Goal: Task Accomplishment & Management: Use online tool/utility

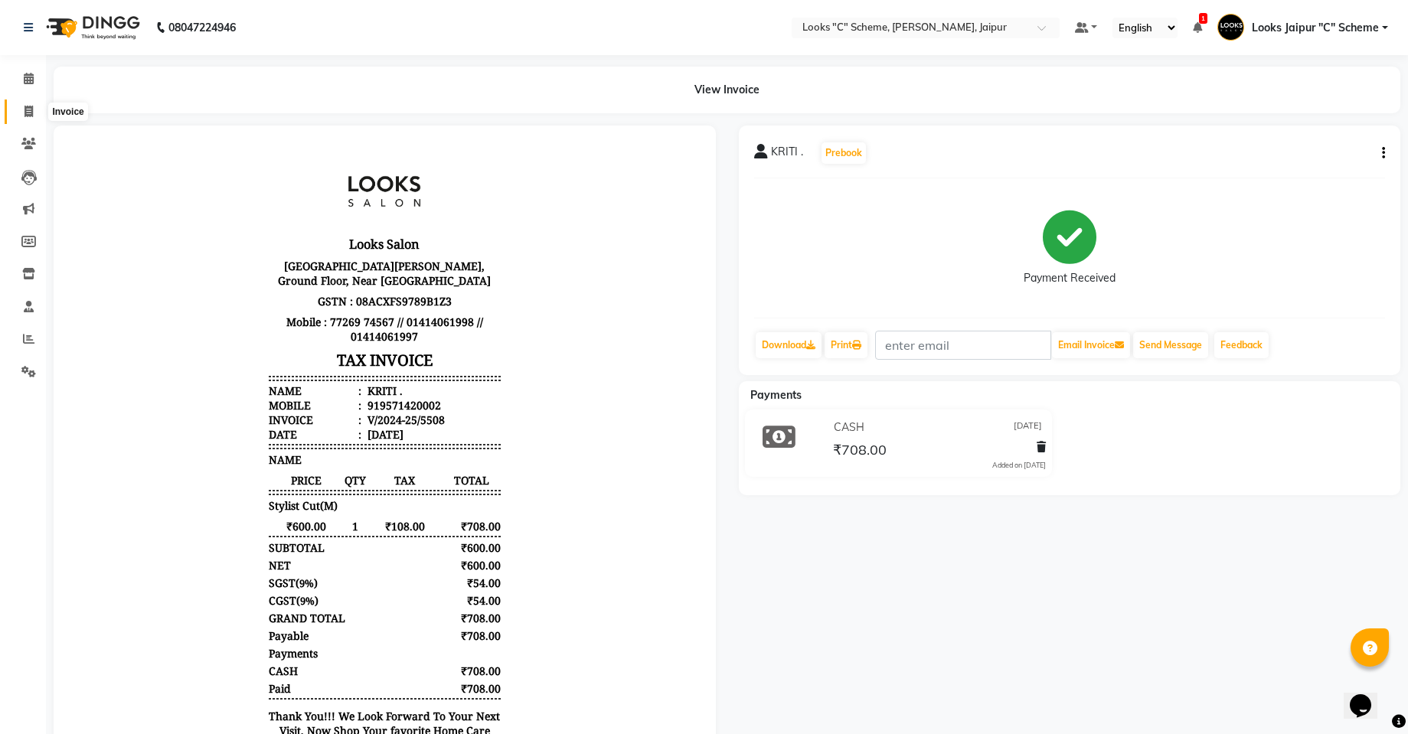
click at [33, 108] on icon at bounding box center [28, 111] width 8 height 11
select select "4315"
select select "service"
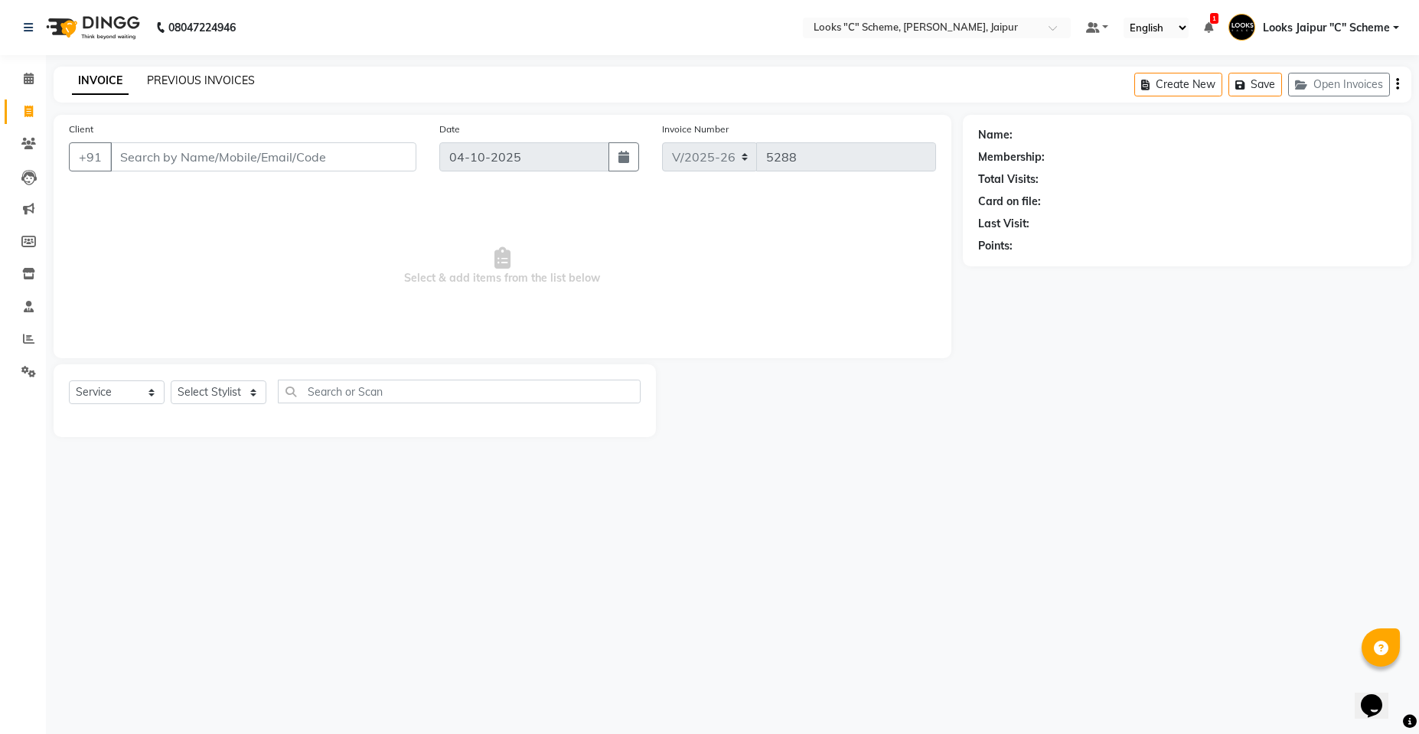
click at [167, 82] on link "PREVIOUS INVOICES" at bounding box center [201, 80] width 108 height 14
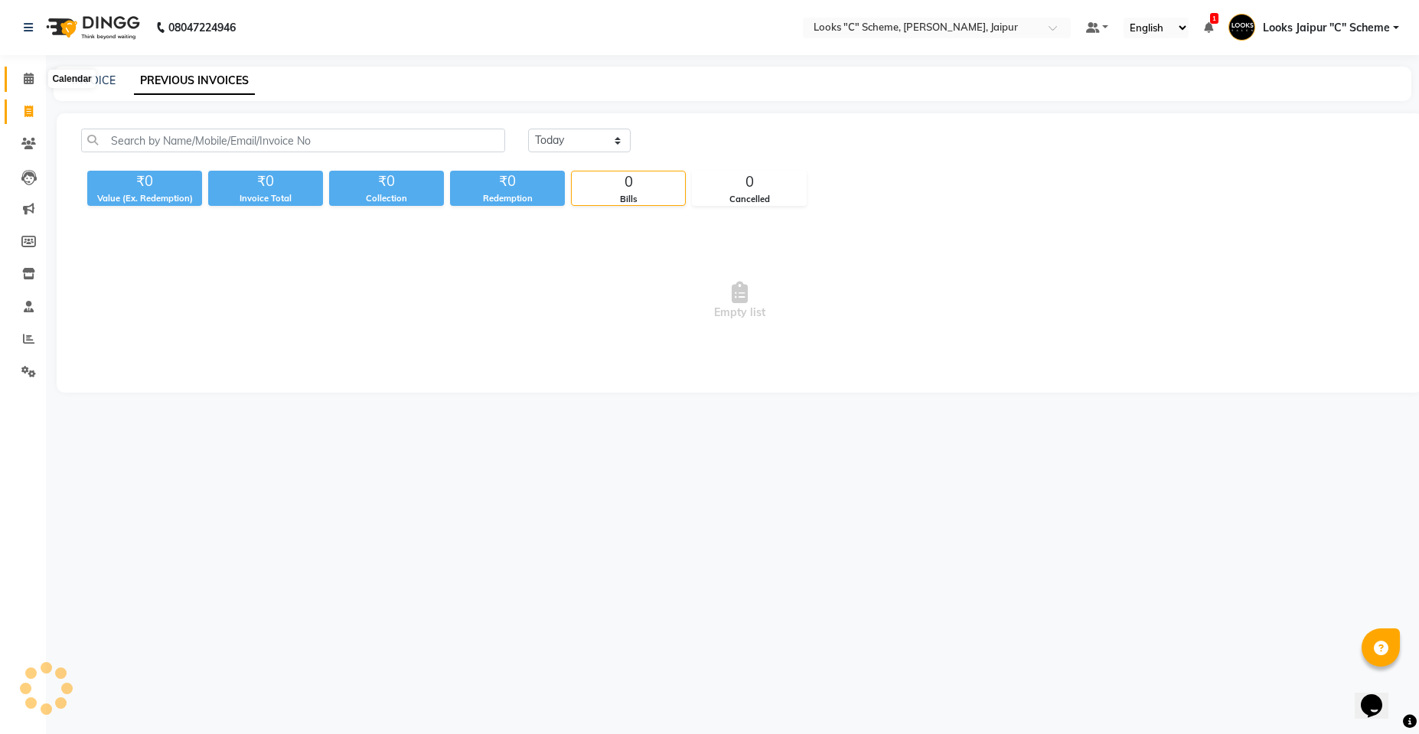
click at [21, 73] on span at bounding box center [28, 79] width 27 height 18
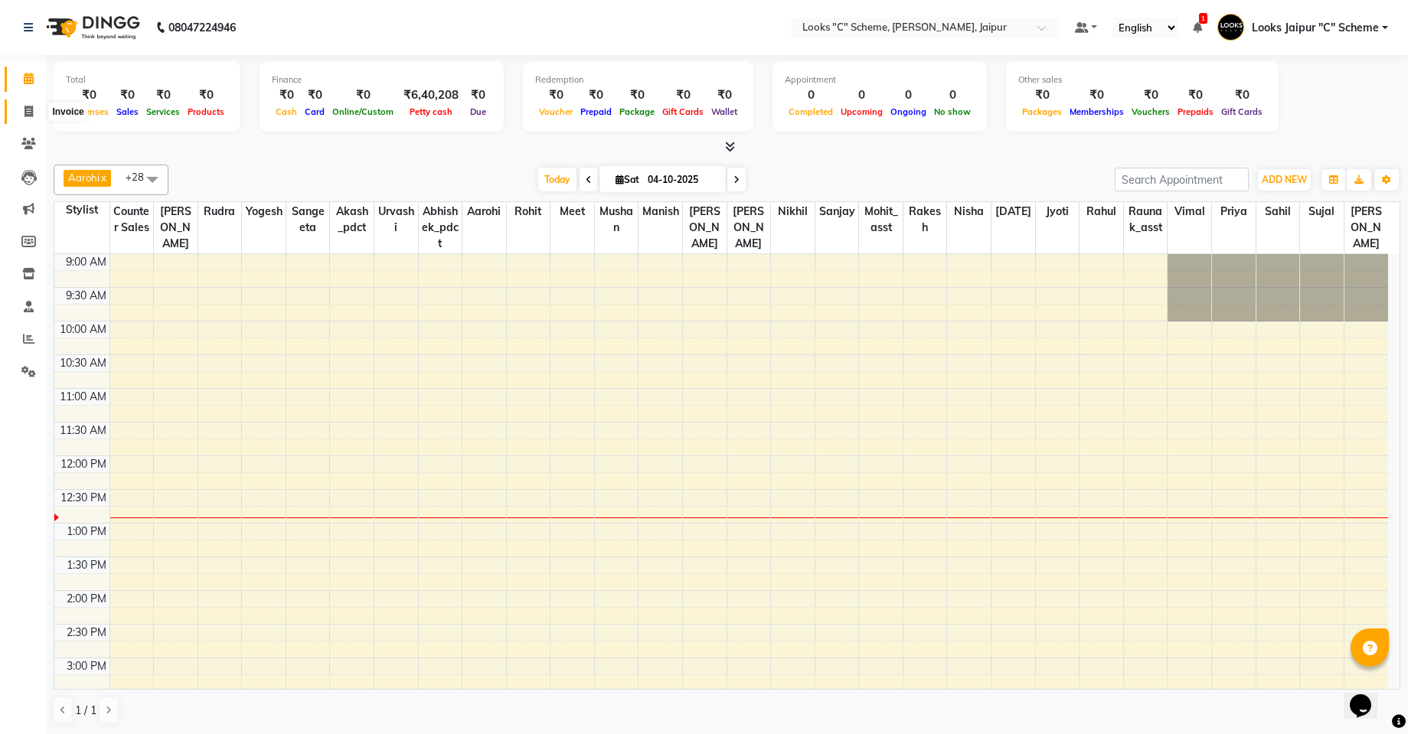
click at [32, 113] on icon at bounding box center [28, 111] width 8 height 11
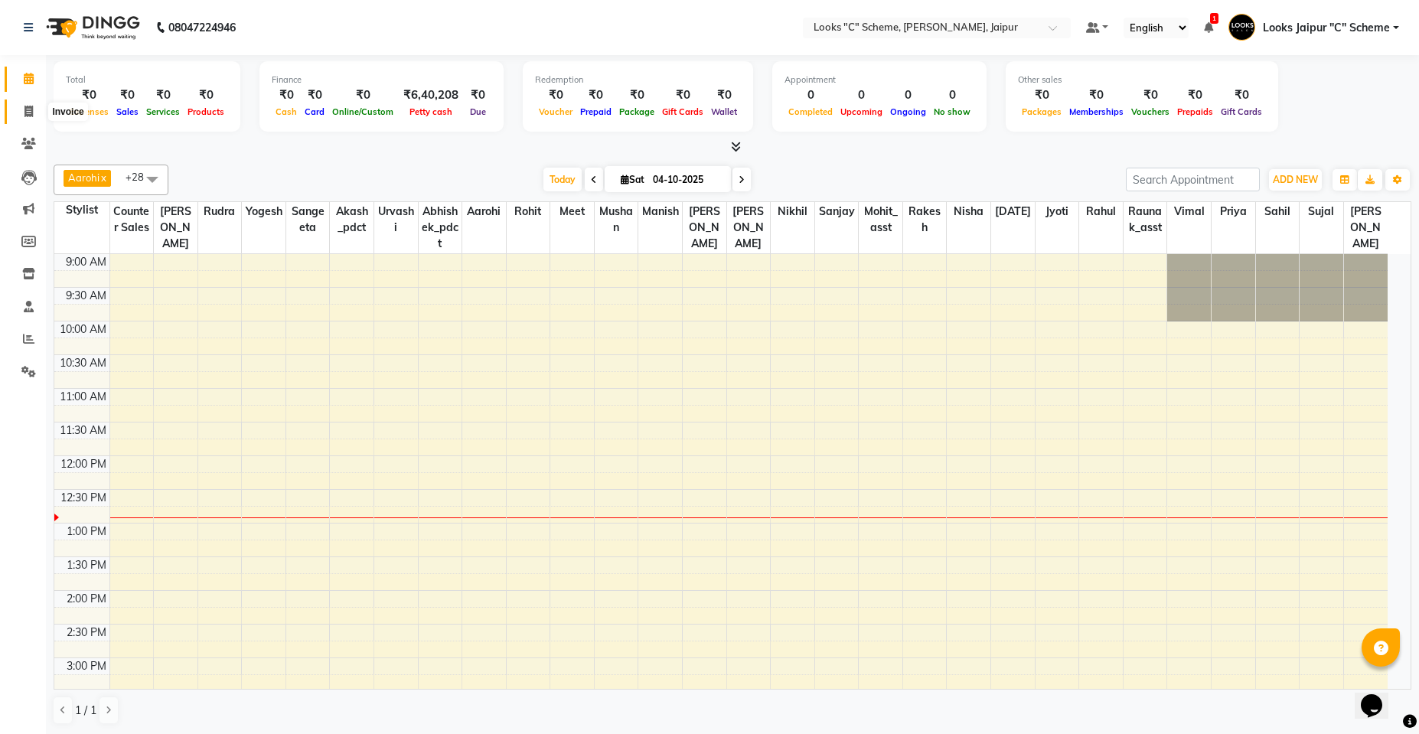
select select "service"
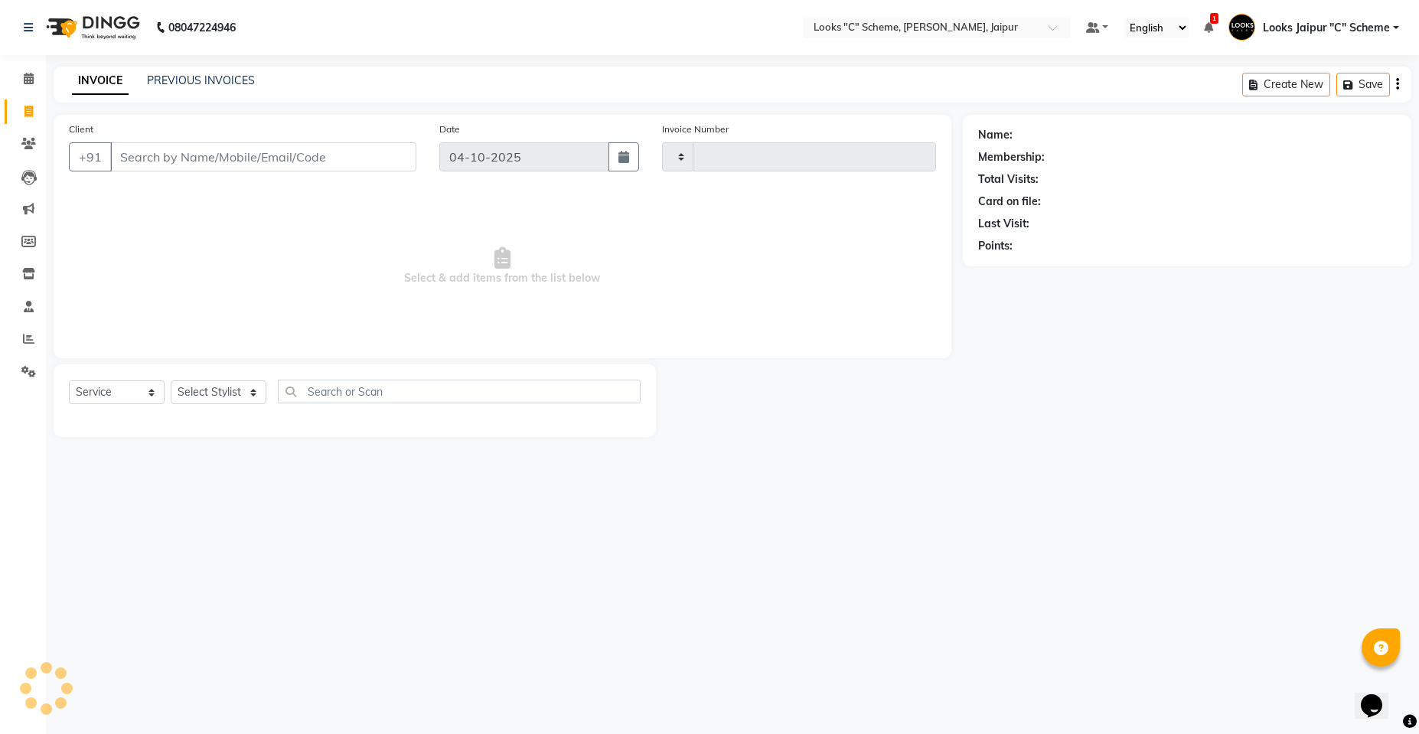
click at [33, 113] on icon at bounding box center [28, 111] width 8 height 11
select select "service"
click at [155, 164] on input "Client" at bounding box center [263, 156] width 306 height 29
drag, startPoint x: 168, startPoint y: 152, endPoint x: 175, endPoint y: 155, distance: 8.6
click at [175, 155] on input "Client" at bounding box center [263, 156] width 306 height 29
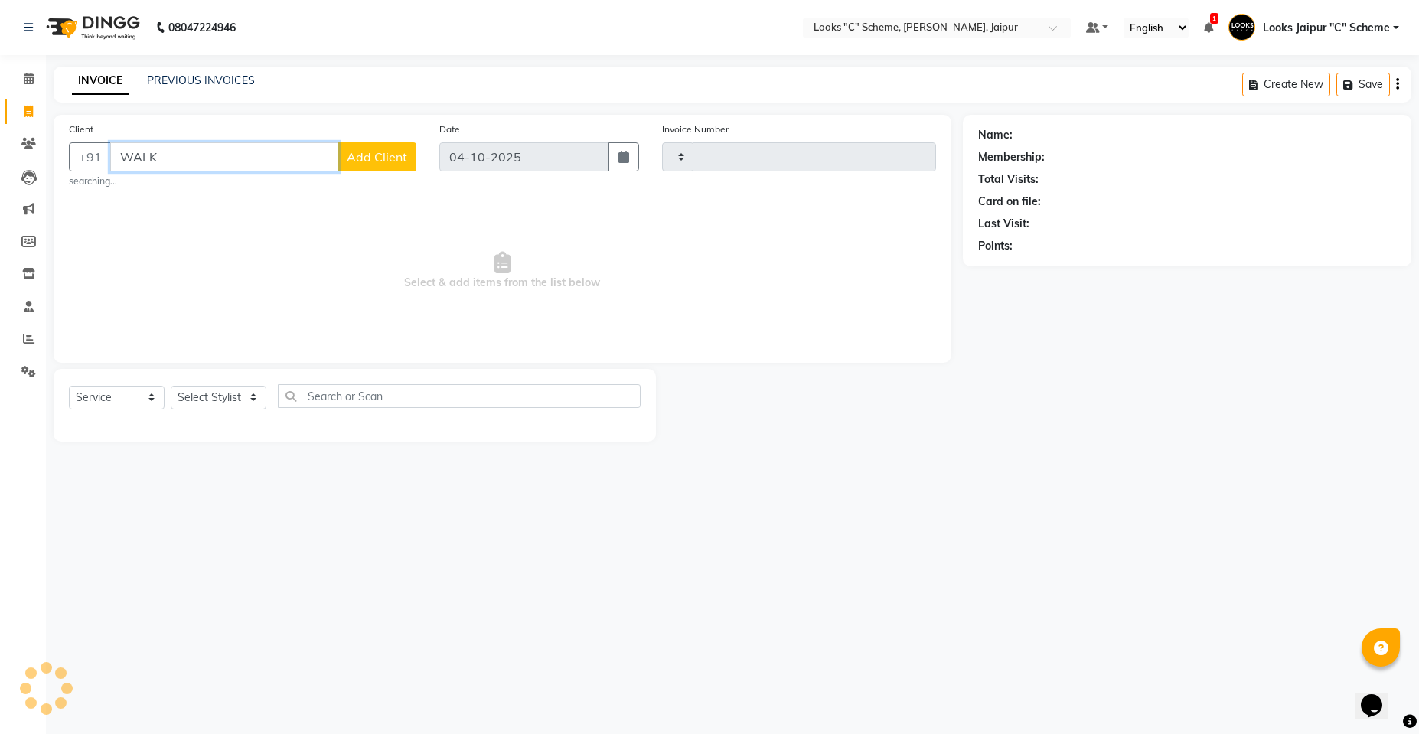
type input "WAL"
select select "4315"
type input "5288"
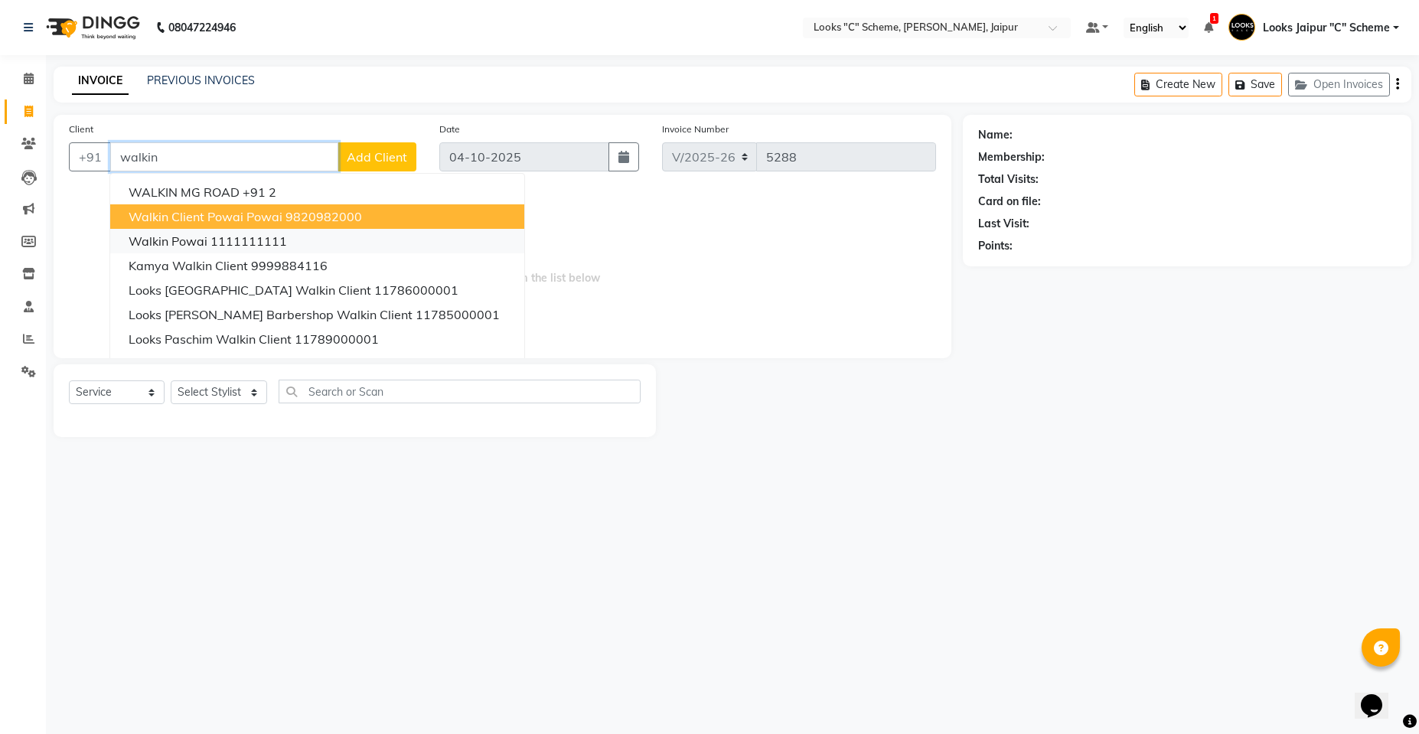
click at [199, 231] on ngb-typeahead-window "WALKIN MG ROAD +91 2 walkin client Powai Powai 9820982000 Walkin Powai 11111111…" at bounding box center [317, 302] width 416 height 259
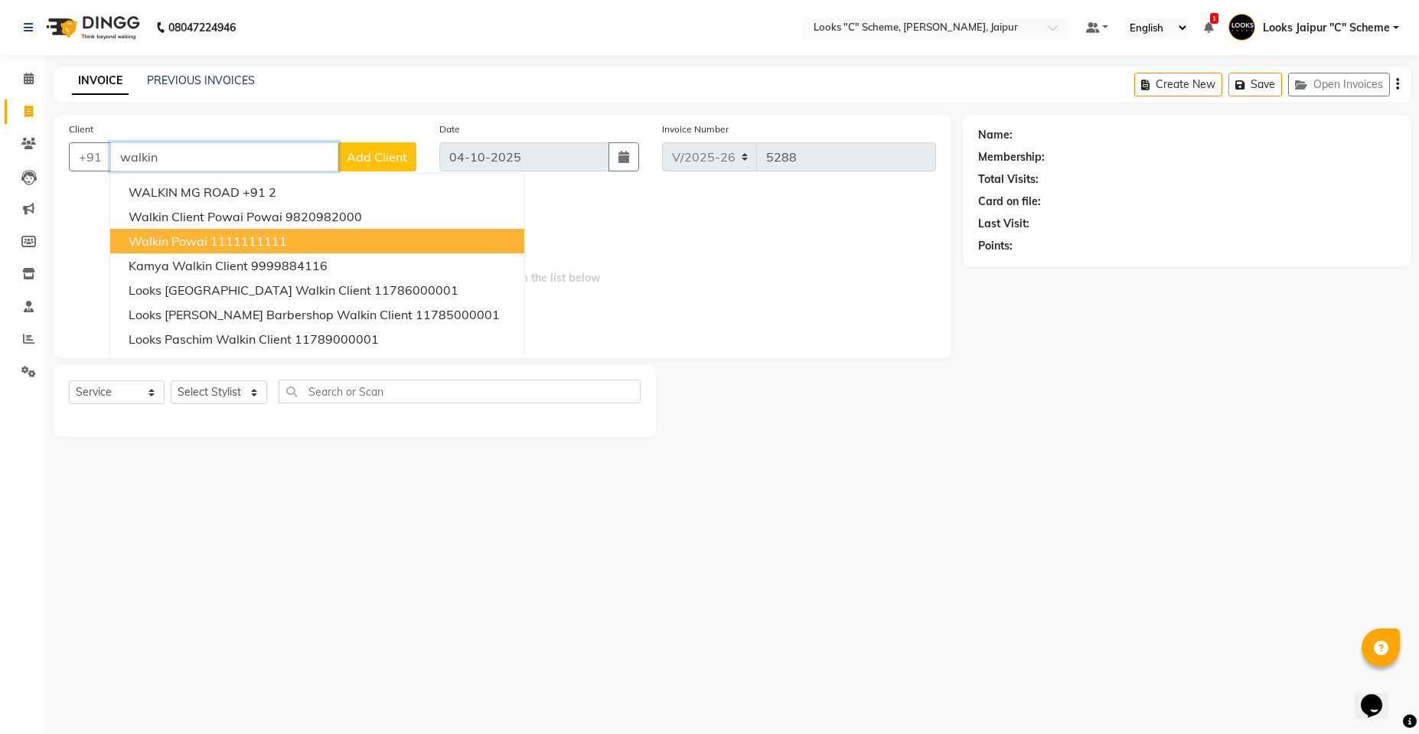
click at [212, 244] on ngb-highlight "1111111111" at bounding box center [249, 240] width 77 height 15
type input "1111111111"
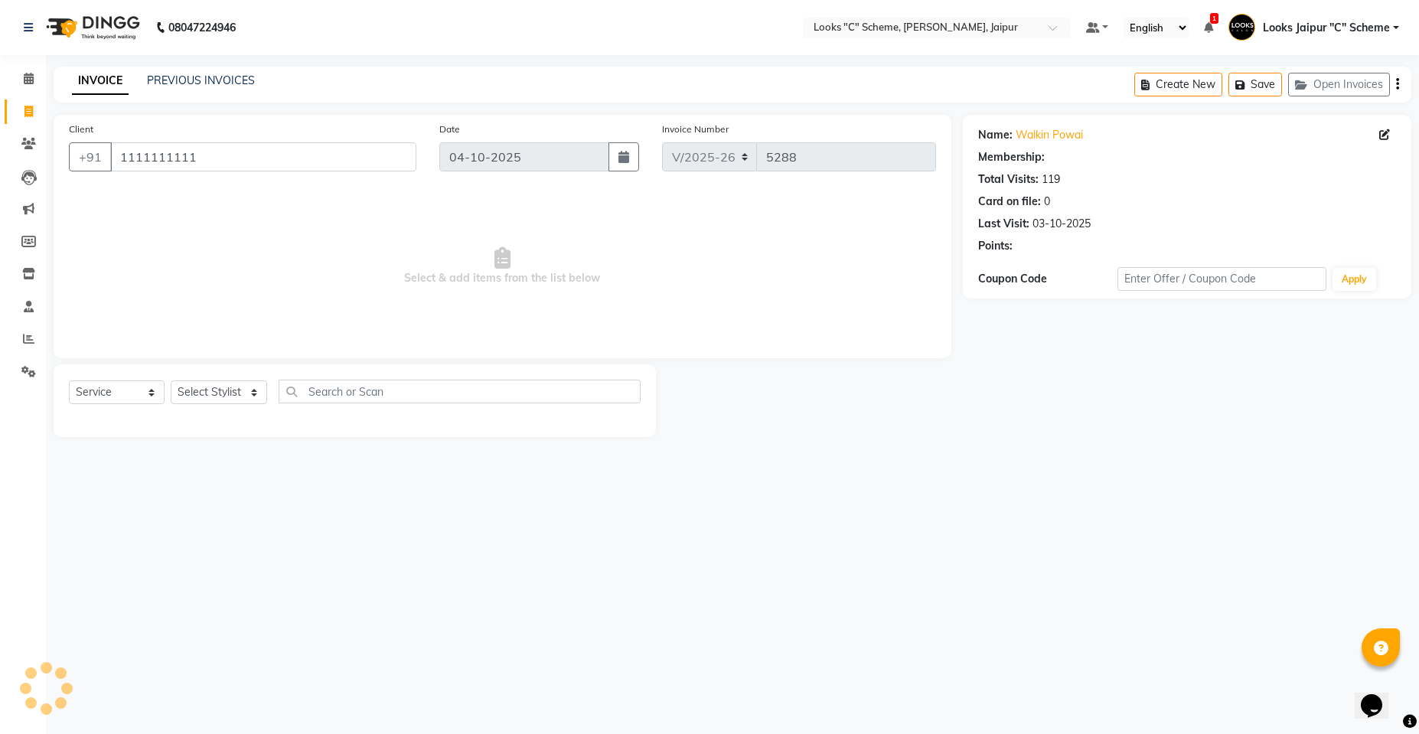
select select "1: Object"
click at [200, 397] on select "Select Stylist [PERSON_NAME] Akash_pdct [PERSON_NAME] [PERSON_NAME] Counter Sal…" at bounding box center [219, 392] width 96 height 24
select select "23769"
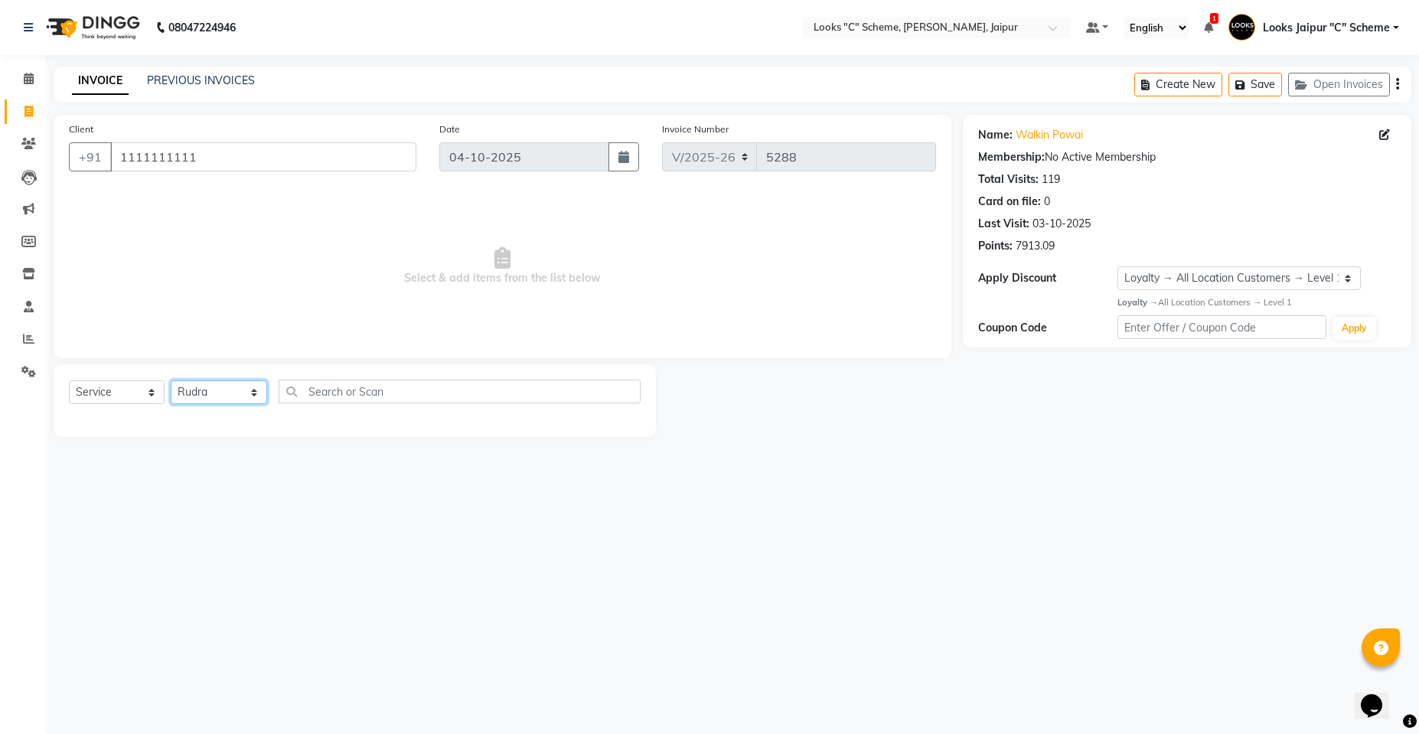
click at [171, 380] on select "Select Stylist [PERSON_NAME] Akash_pdct [PERSON_NAME] [PERSON_NAME] Counter Sal…" at bounding box center [219, 392] width 96 height 24
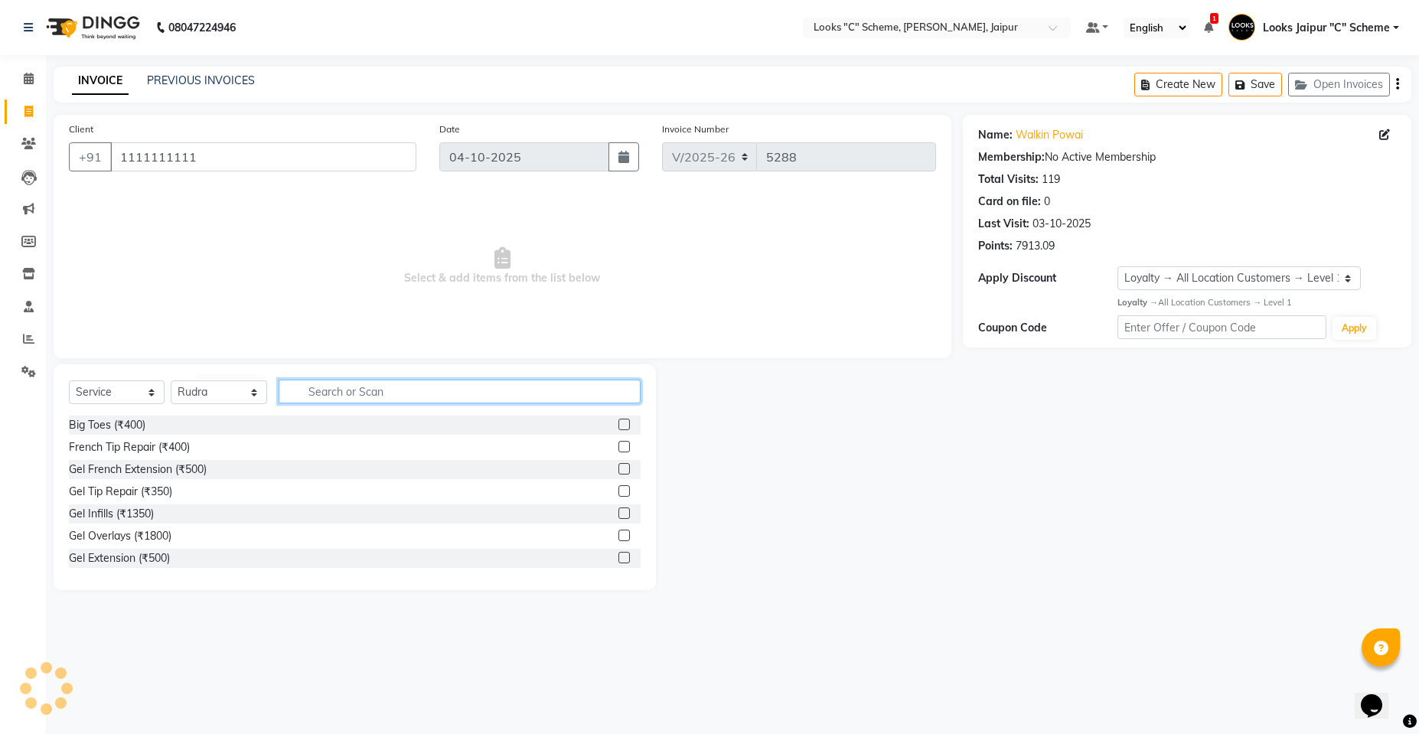
drag, startPoint x: 328, startPoint y: 384, endPoint x: 333, endPoint y: 393, distance: 10.3
click at [330, 389] on input "text" at bounding box center [460, 392] width 362 height 24
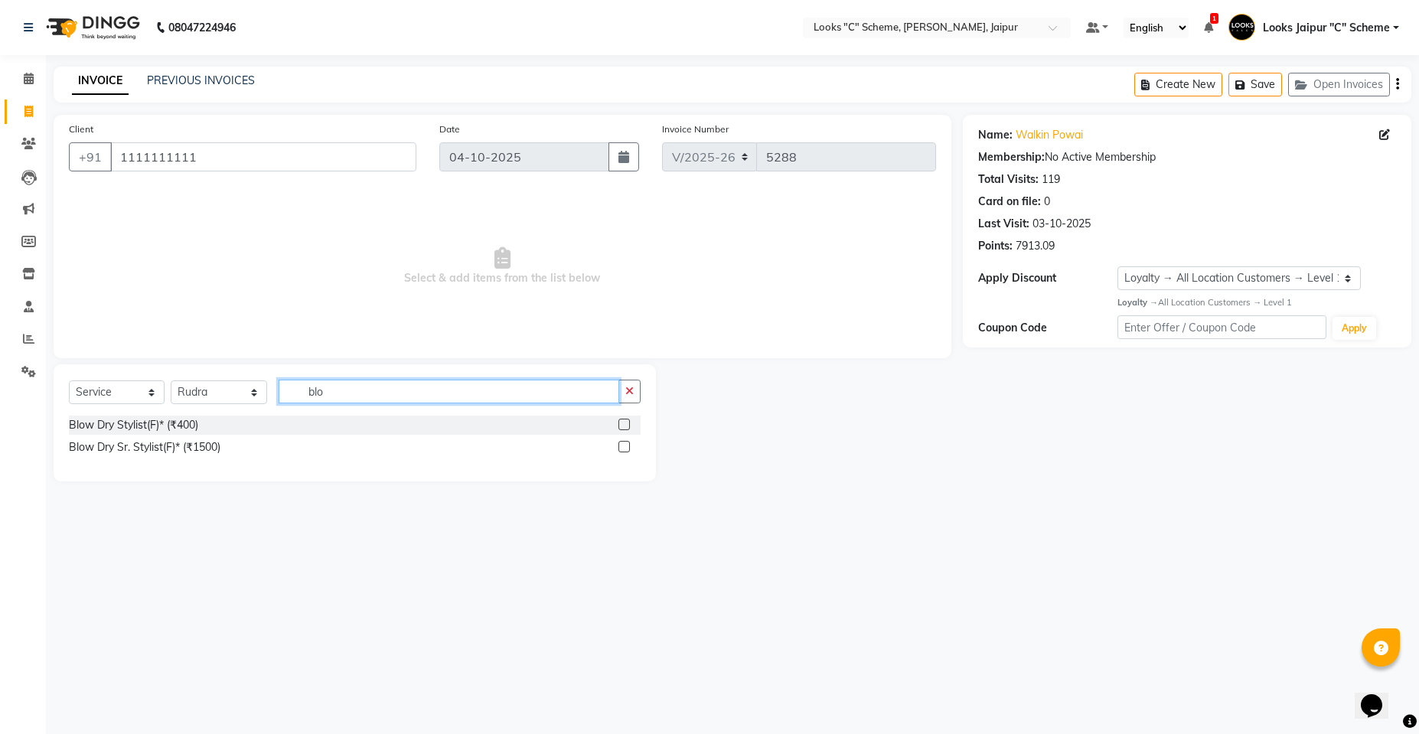
type input "blo"
click at [625, 416] on div at bounding box center [630, 425] width 22 height 19
click at [622, 421] on label at bounding box center [624, 424] width 11 height 11
click at [622, 421] on input "checkbox" at bounding box center [624, 425] width 10 height 10
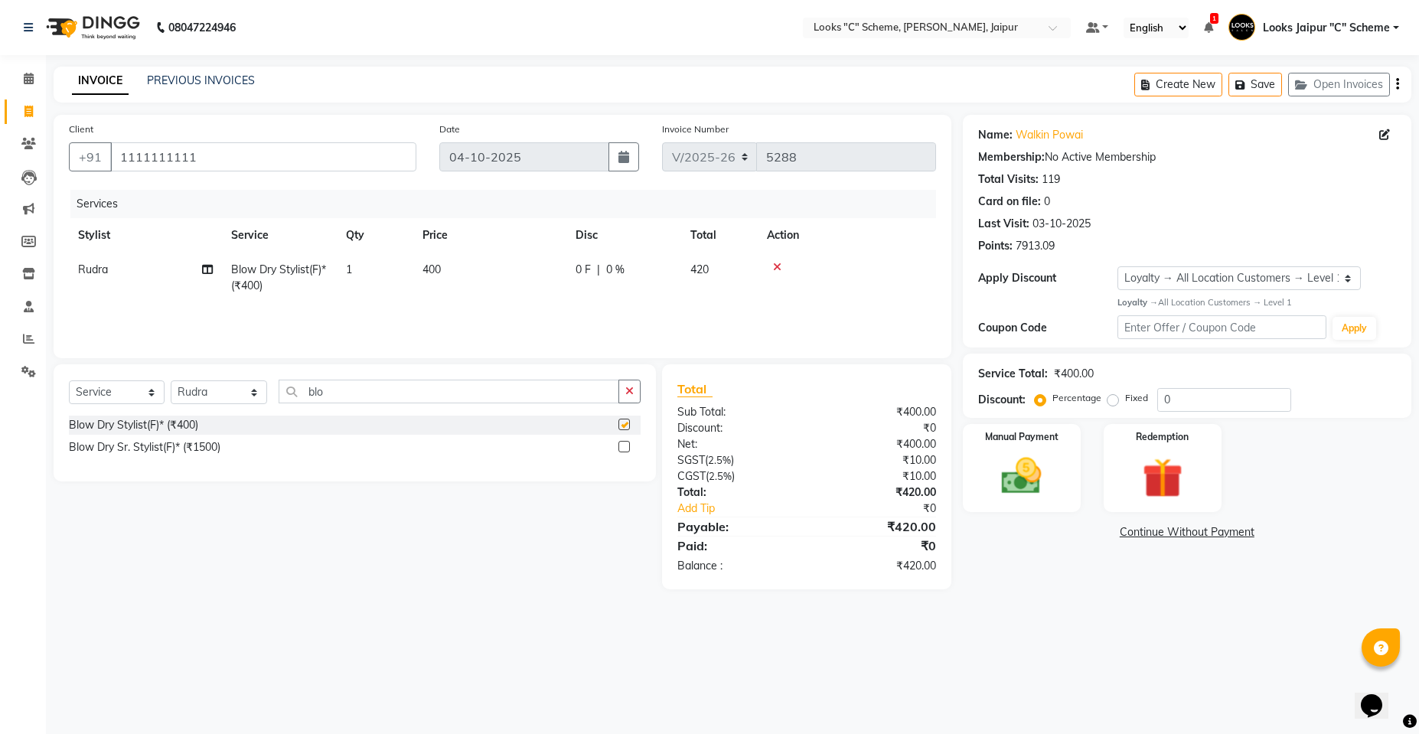
checkbox input "false"
click at [456, 282] on td "400" at bounding box center [489, 278] width 153 height 51
select select "23769"
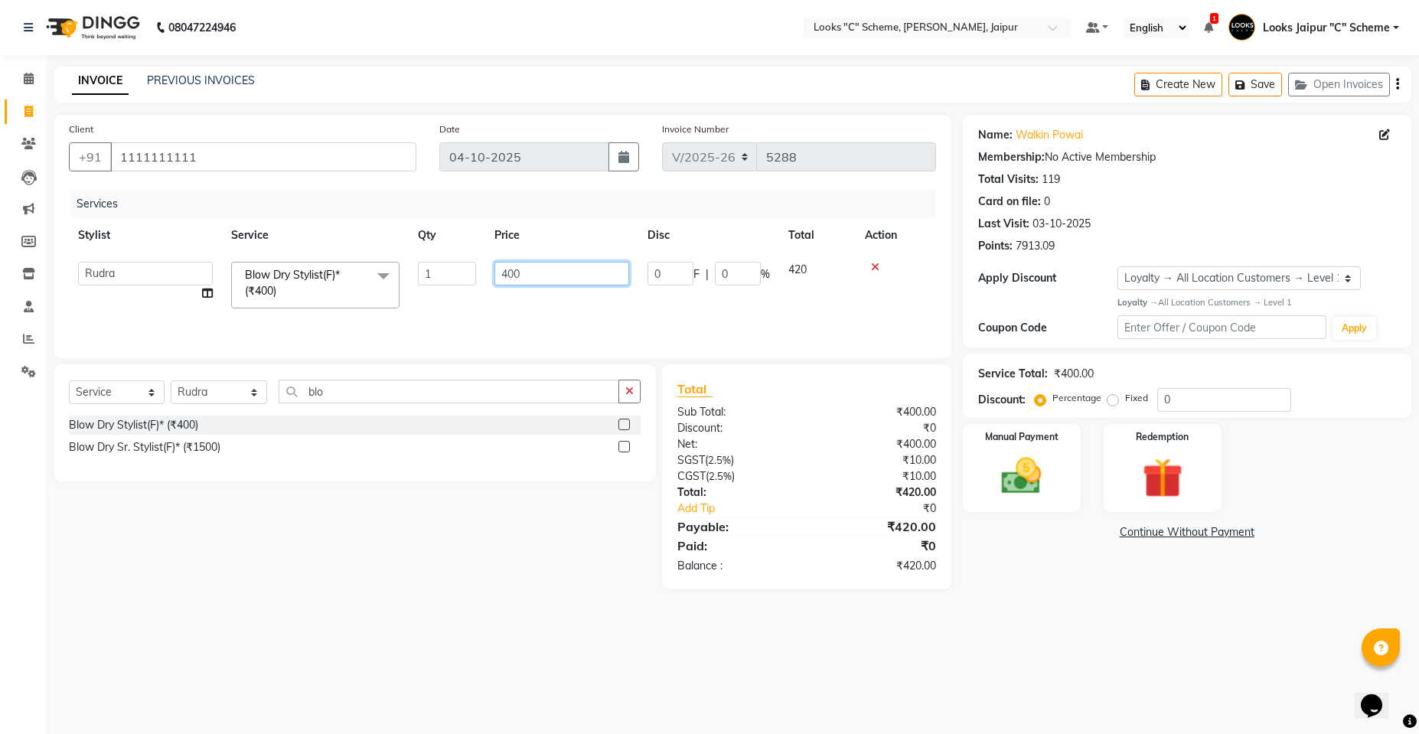
click at [564, 273] on input "400" at bounding box center [562, 274] width 135 height 24
type input "4"
type input "500"
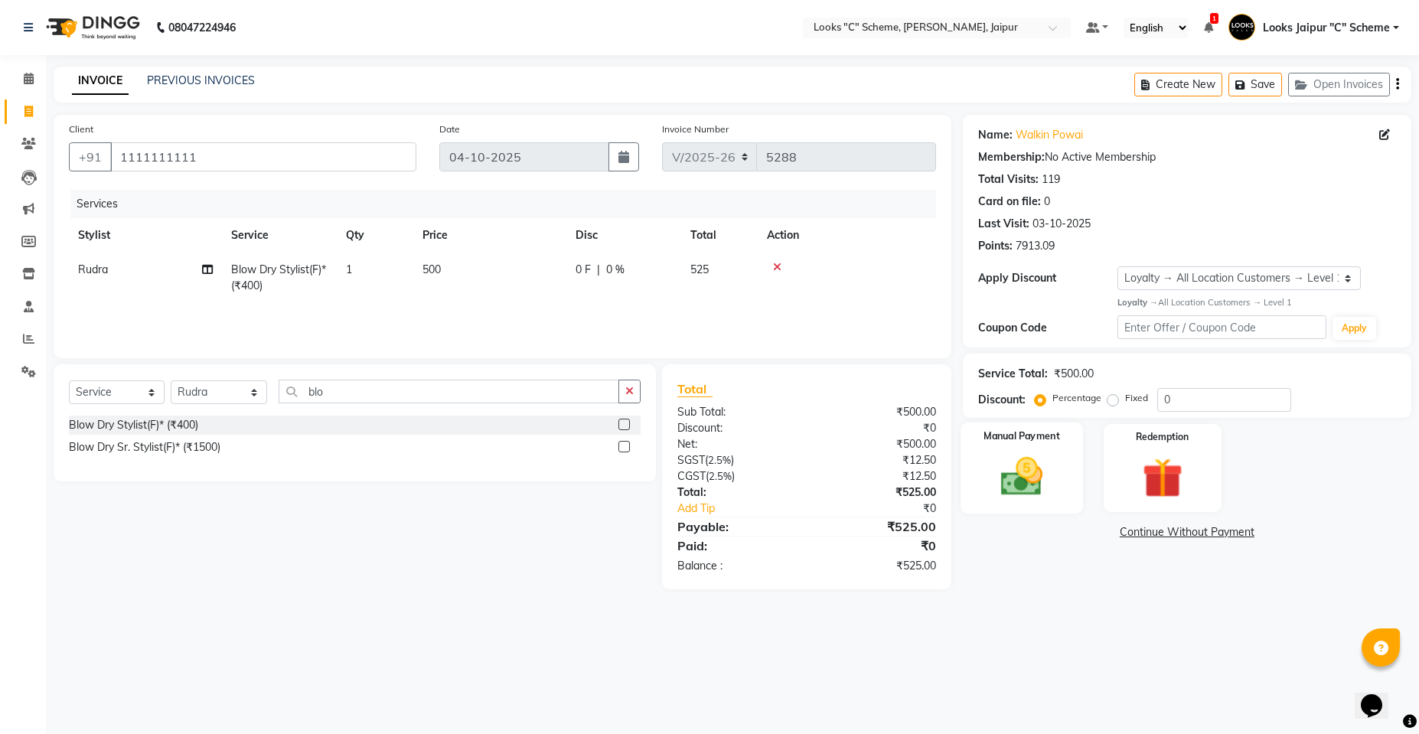
click at [1028, 469] on img at bounding box center [1022, 476] width 68 height 48
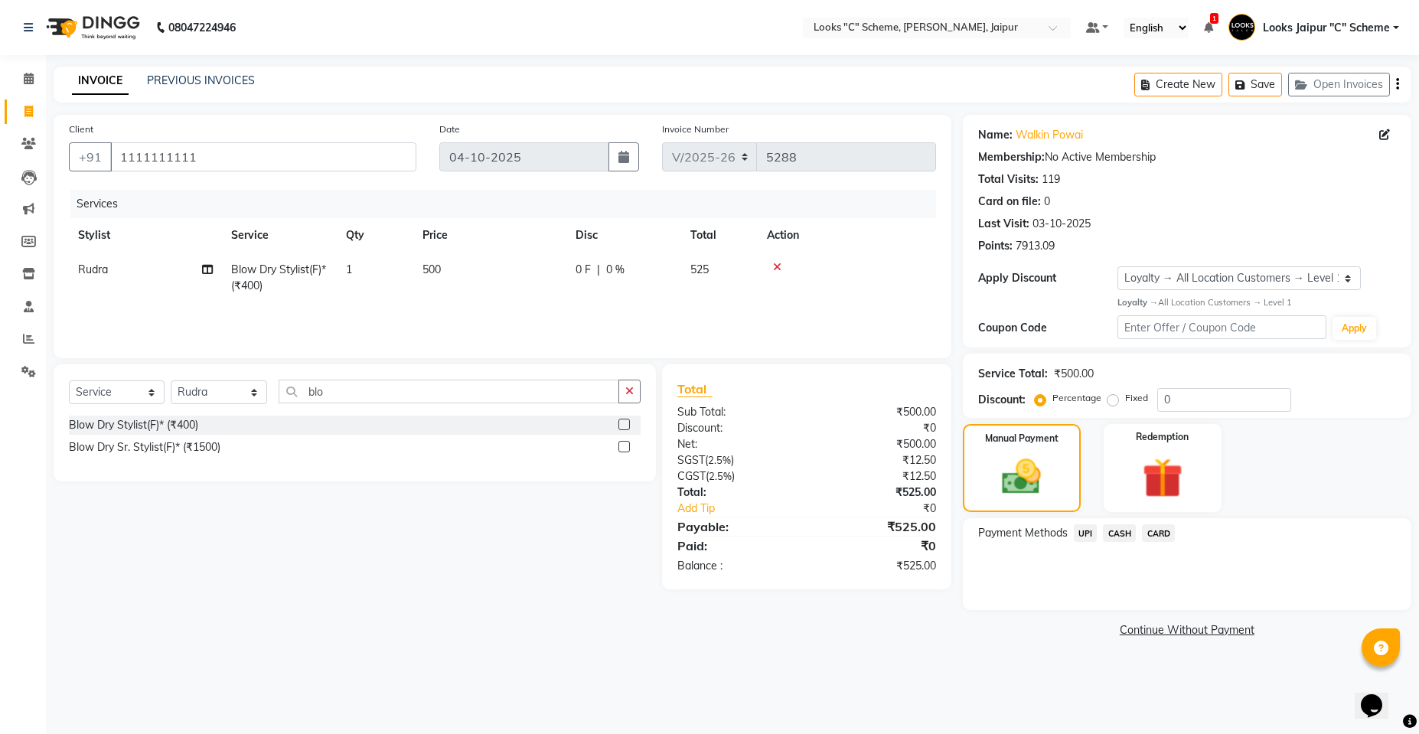
click at [482, 260] on td "500" at bounding box center [489, 278] width 153 height 51
select select "23769"
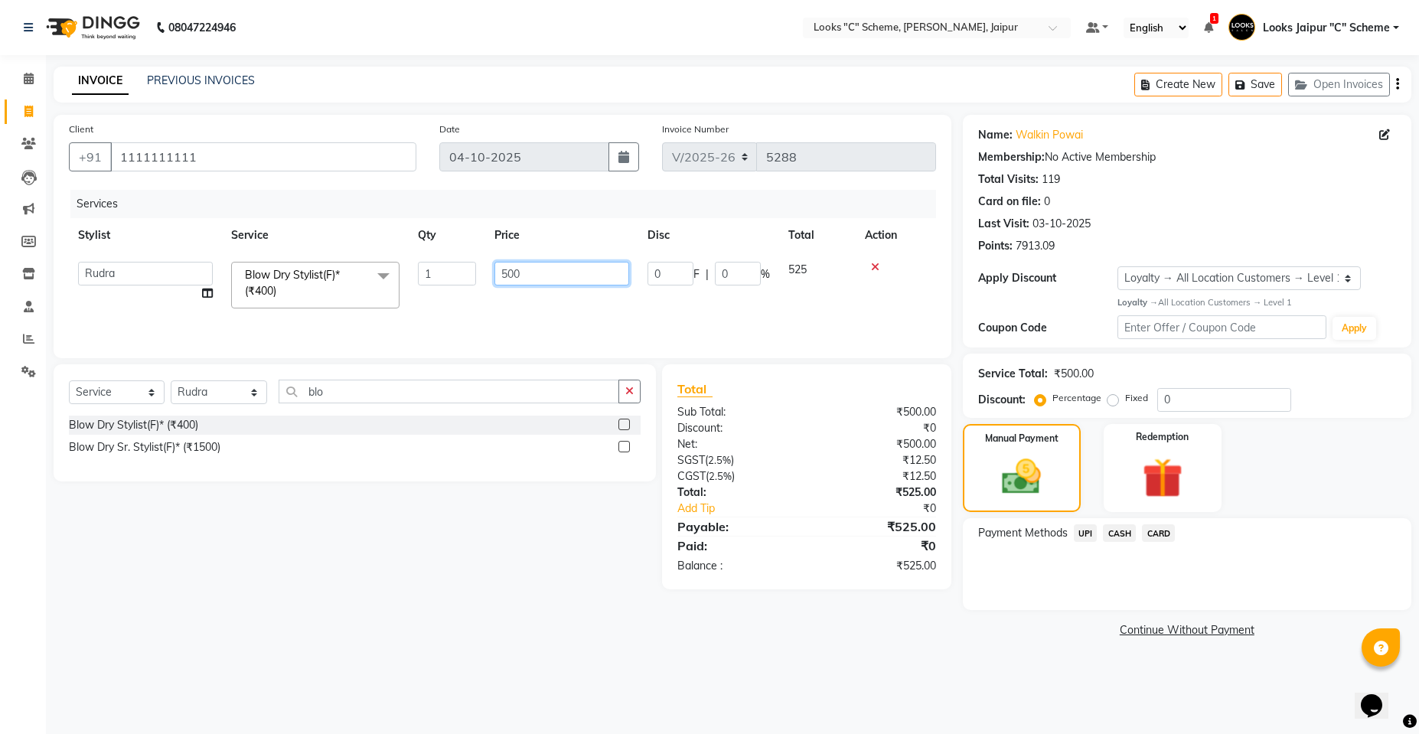
click at [550, 268] on input "500" at bounding box center [562, 274] width 135 height 24
type input "5"
type input "800"
click at [1043, 490] on img at bounding box center [1022, 477] width 66 height 47
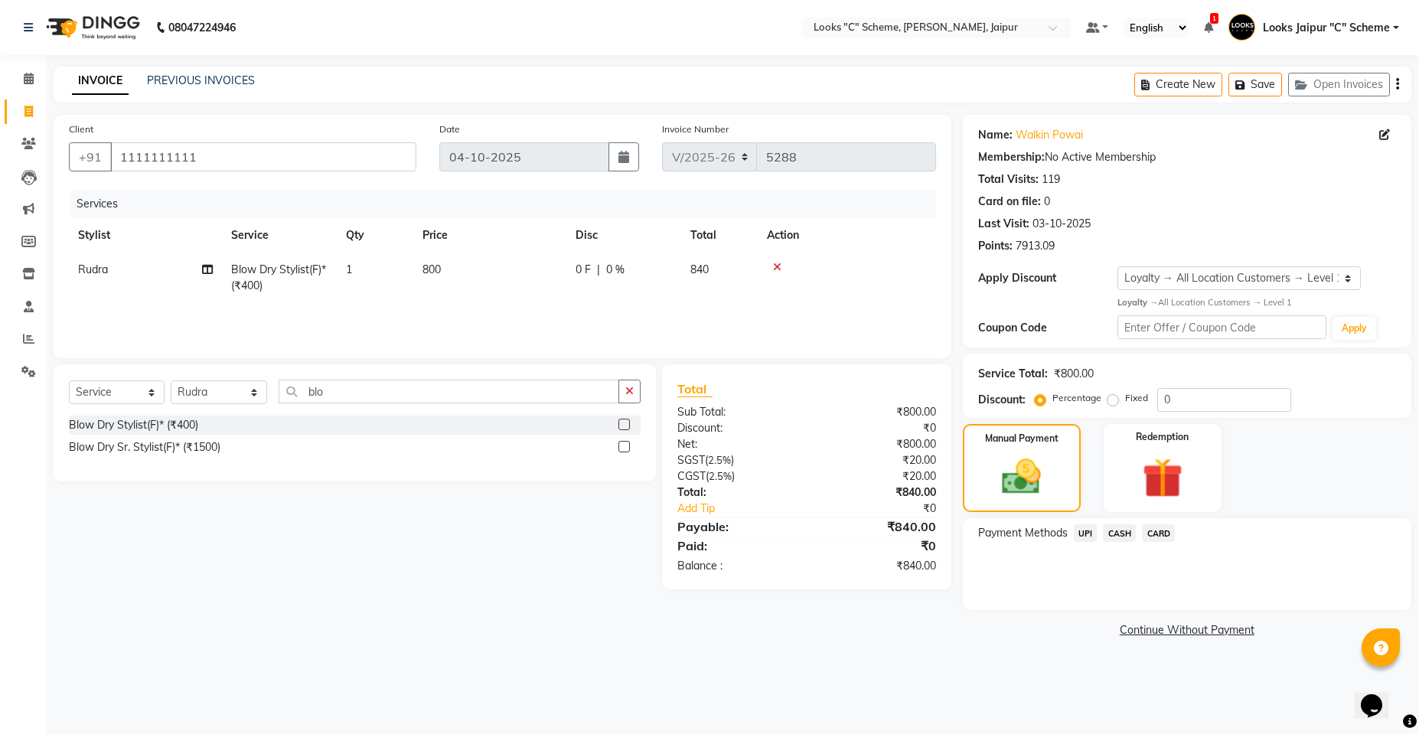
click at [1123, 534] on span "CASH" at bounding box center [1119, 533] width 33 height 18
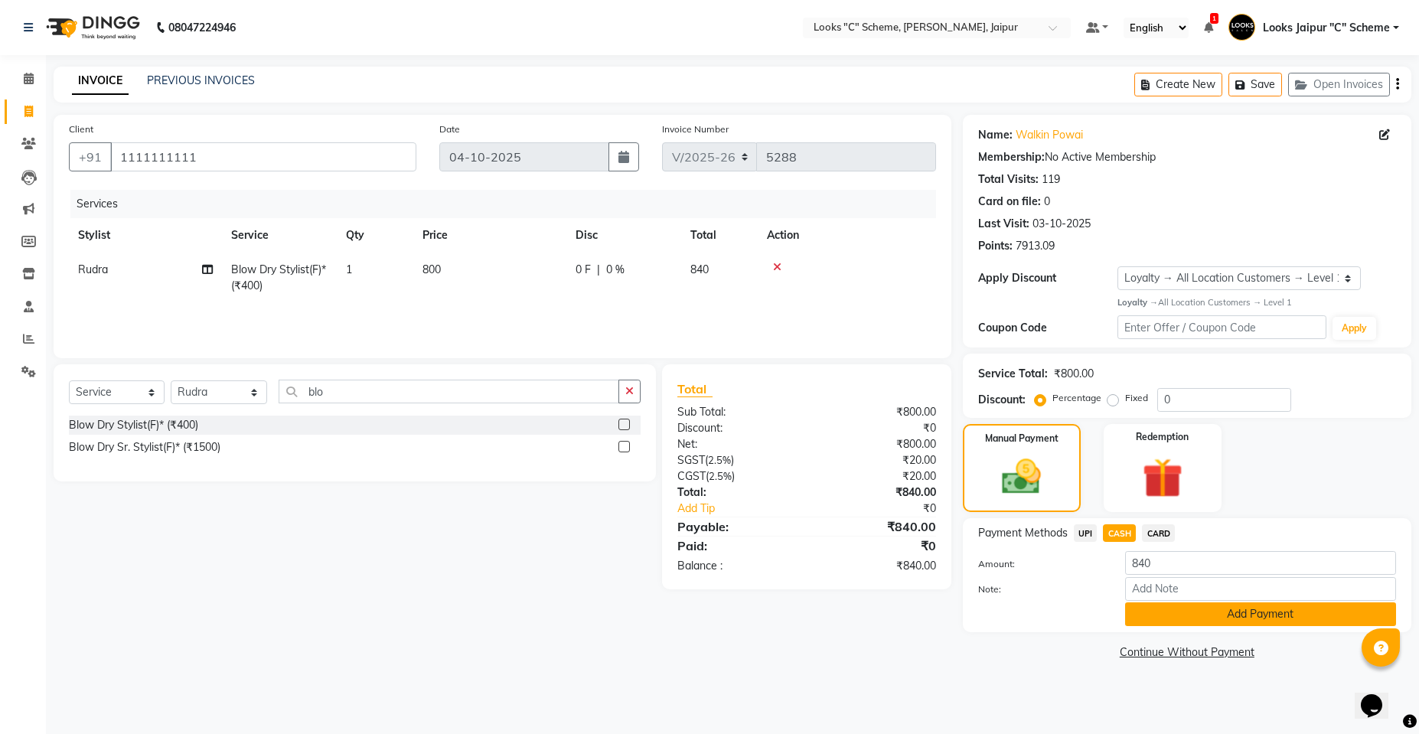
click at [1157, 615] on button "Add Payment" at bounding box center [1260, 615] width 271 height 24
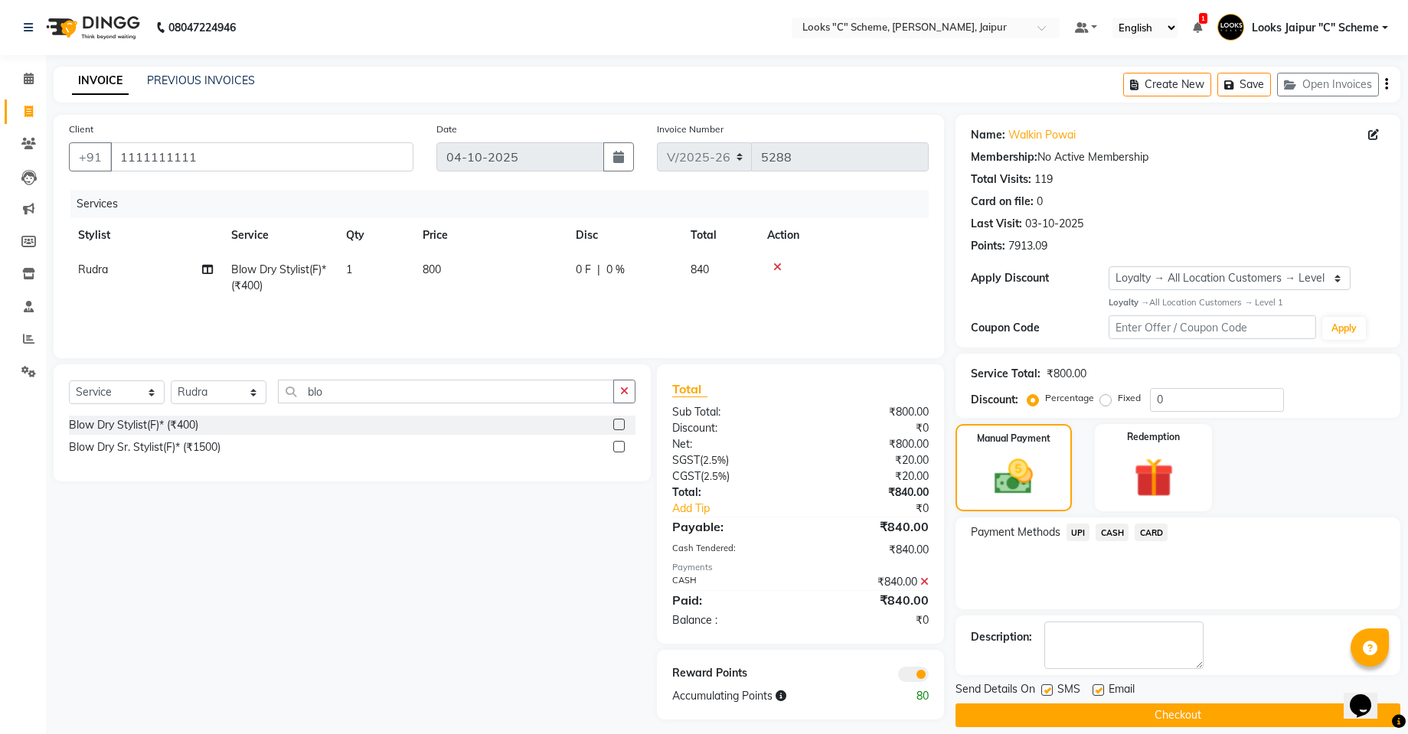
click at [1128, 715] on button "Checkout" at bounding box center [1177, 716] width 445 height 24
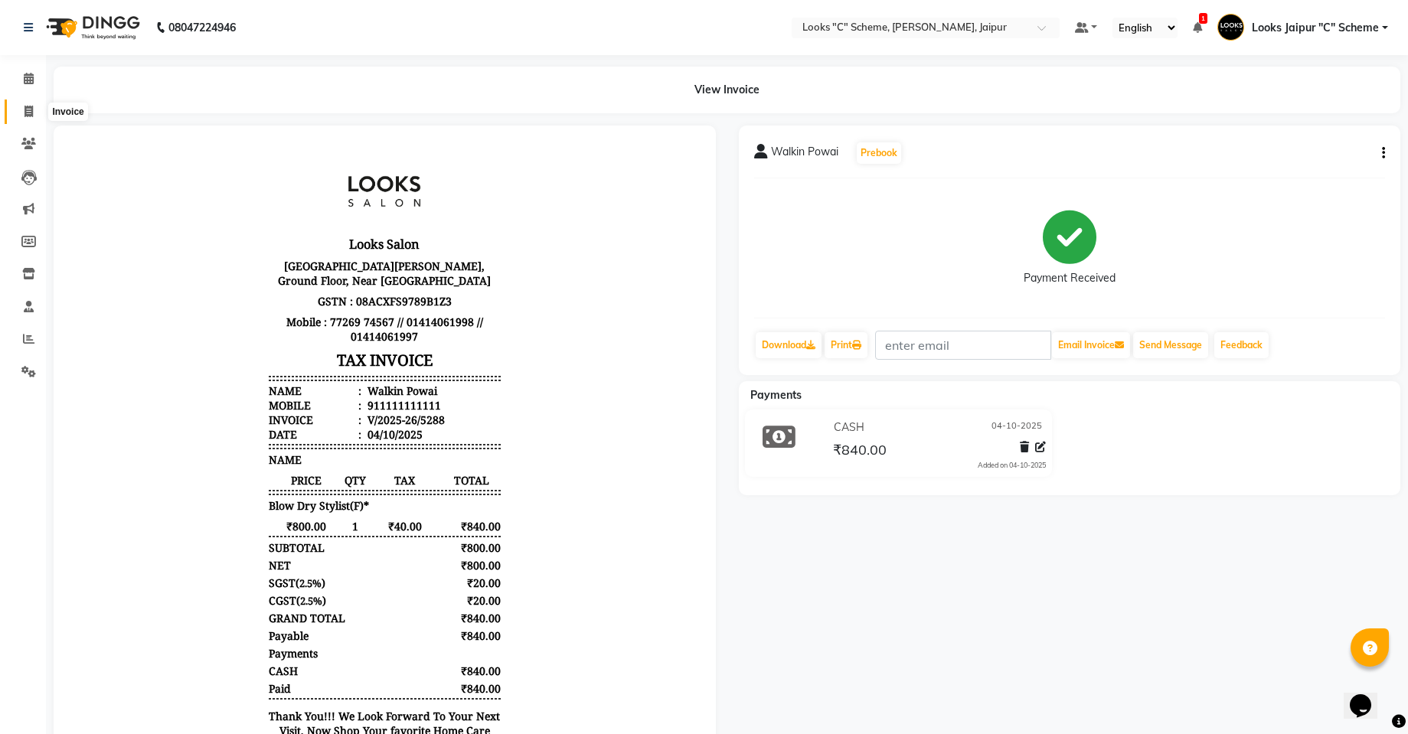
click at [32, 110] on icon at bounding box center [28, 111] width 8 height 11
select select "service"
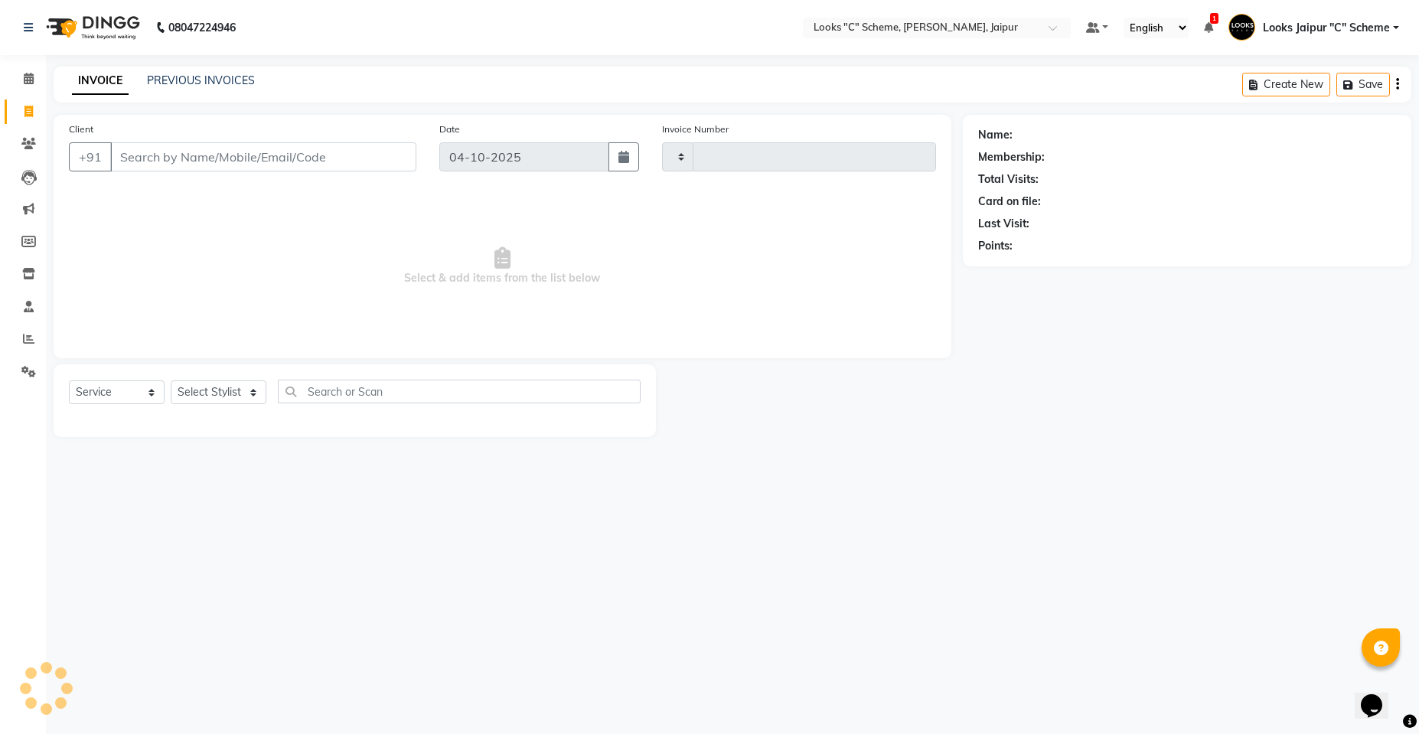
click at [31, 111] on icon at bounding box center [28, 111] width 8 height 11
select select "service"
type input "5289"
select select "4315"
drag, startPoint x: 213, startPoint y: 144, endPoint x: 217, endPoint y: 162, distance: 18.9
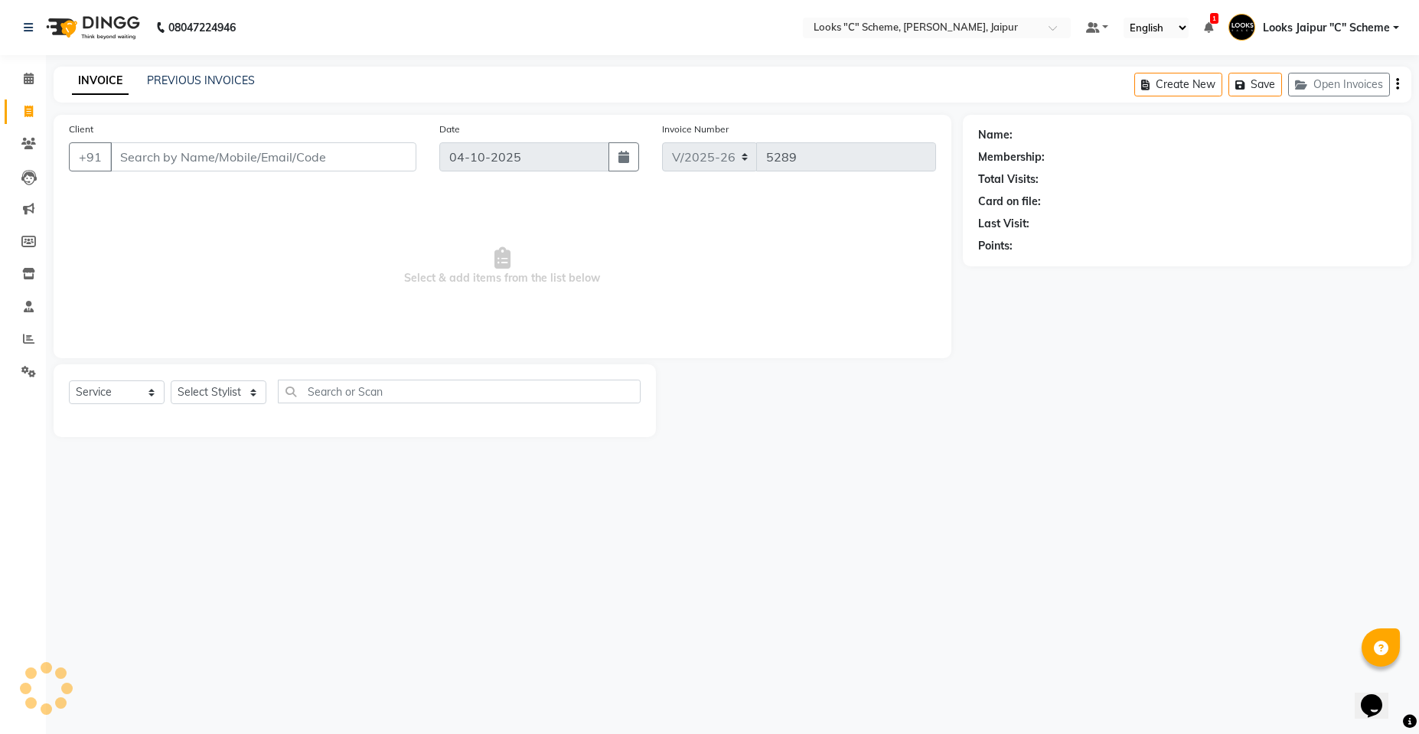
click at [217, 162] on input "Client" at bounding box center [263, 156] width 306 height 29
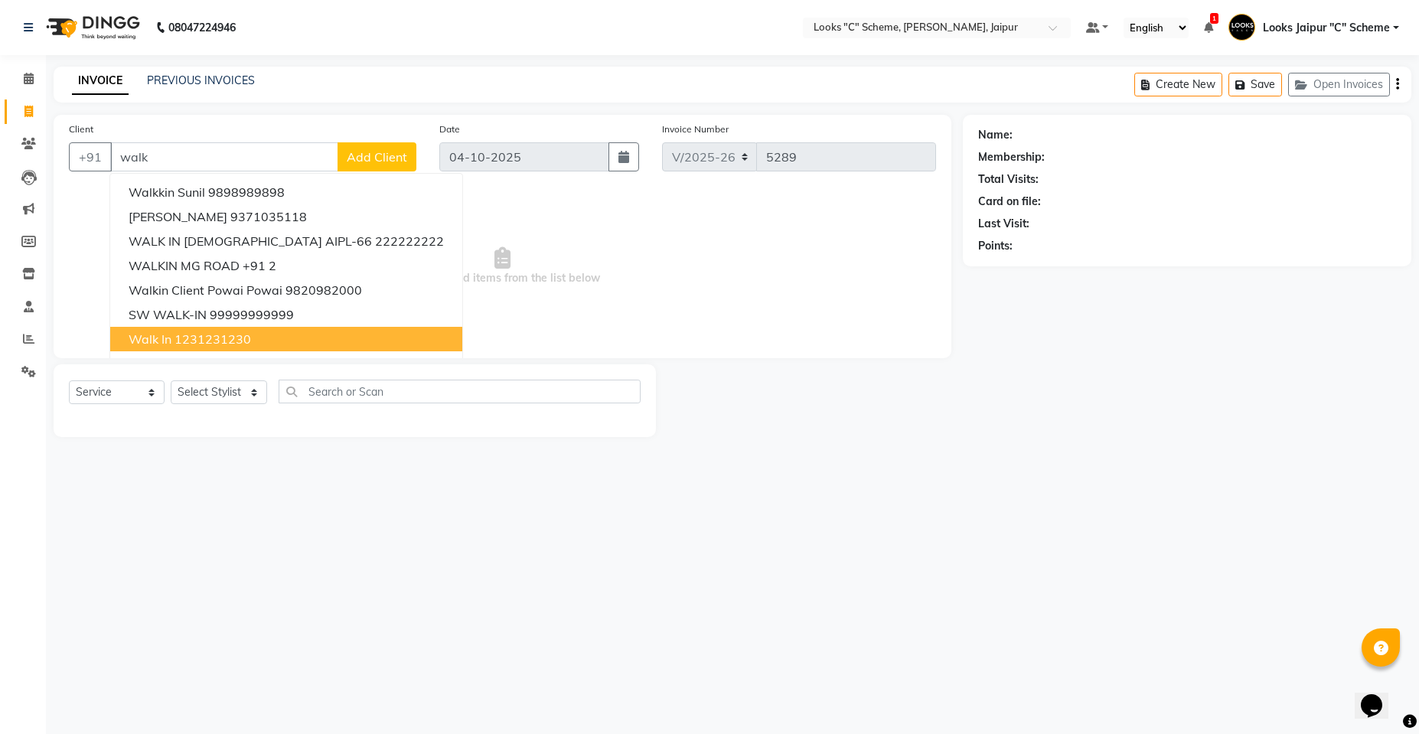
click at [362, 335] on button "walk in 1231231230" at bounding box center [286, 339] width 352 height 24
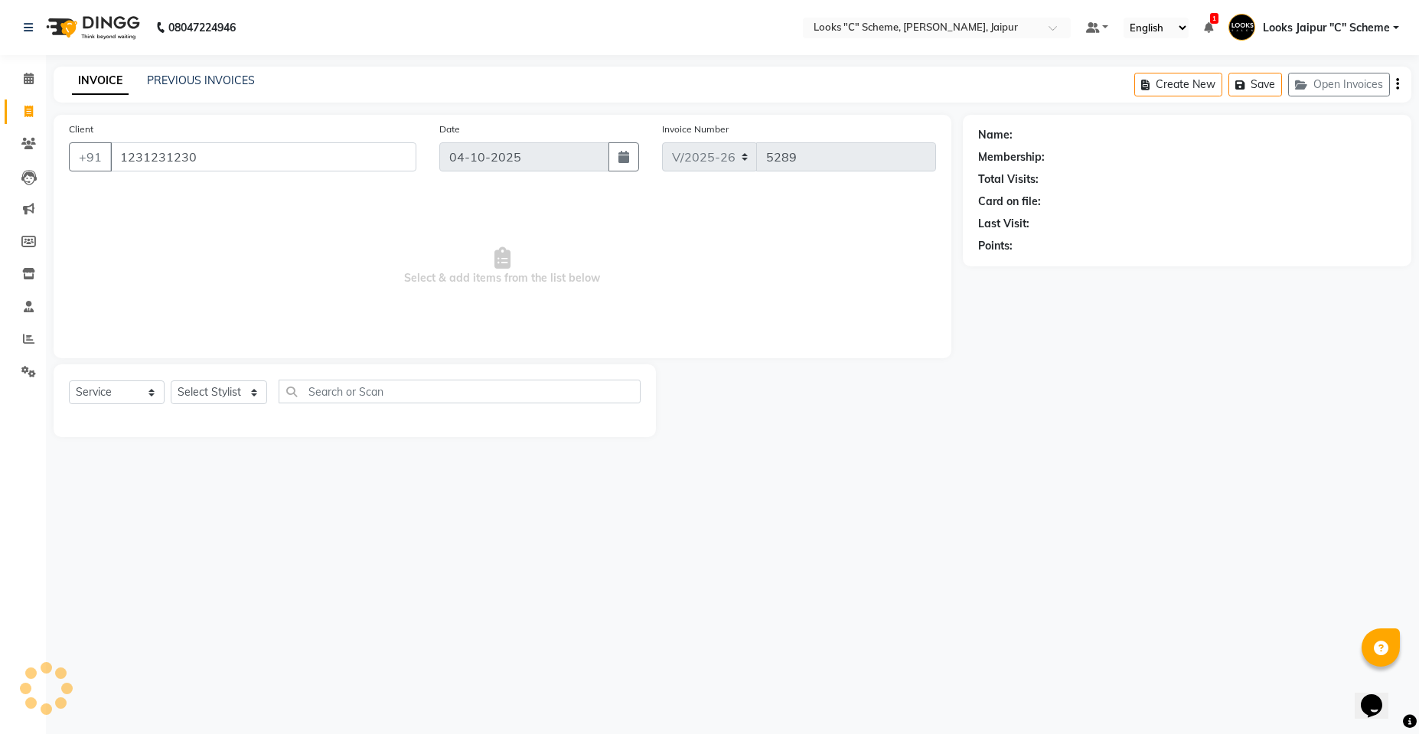
type input "1231231230"
select select "1: Object"
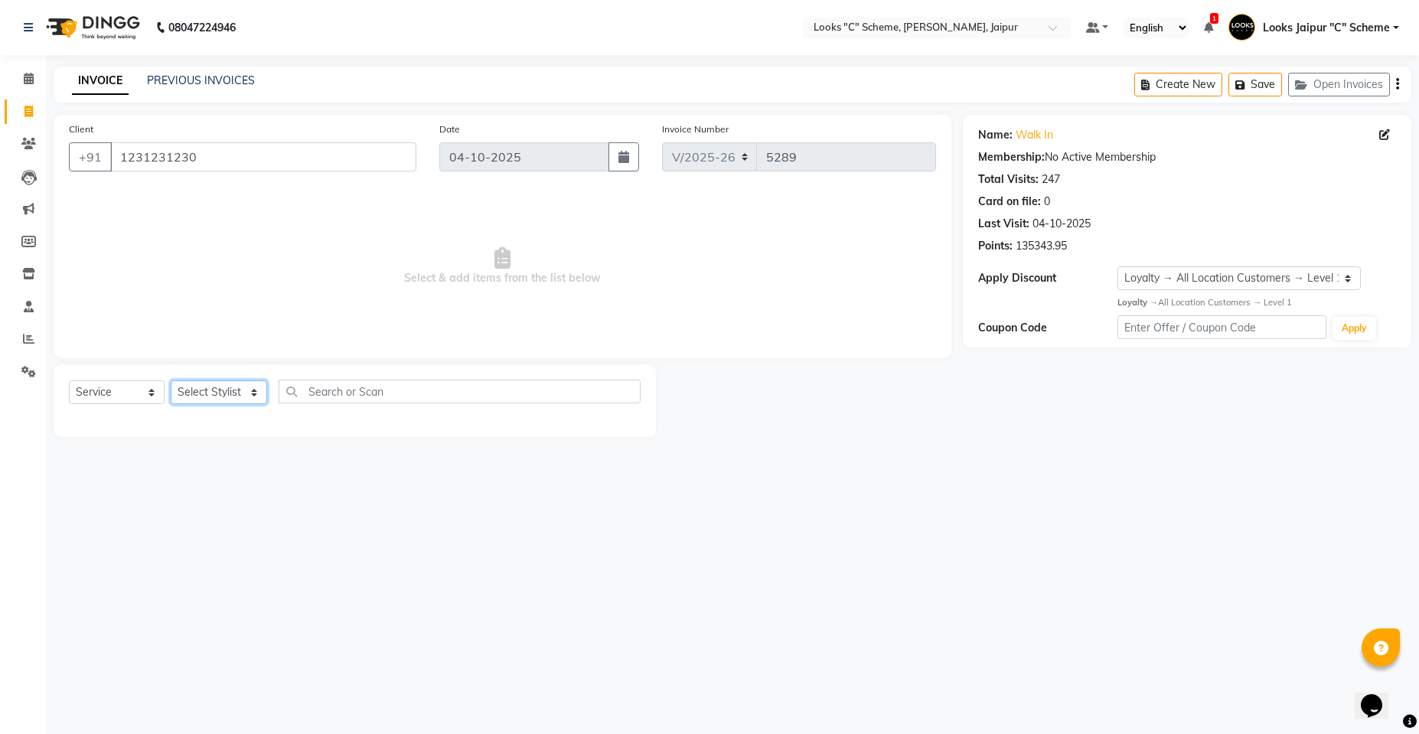
click at [229, 403] on select "Select Stylist [PERSON_NAME] Akash_pdct [PERSON_NAME] [PERSON_NAME] Counter Sal…" at bounding box center [219, 392] width 96 height 24
select select "61093"
click at [171, 380] on select "Select Stylist [PERSON_NAME] Akash_pdct [PERSON_NAME] [PERSON_NAME] Counter Sal…" at bounding box center [219, 392] width 96 height 24
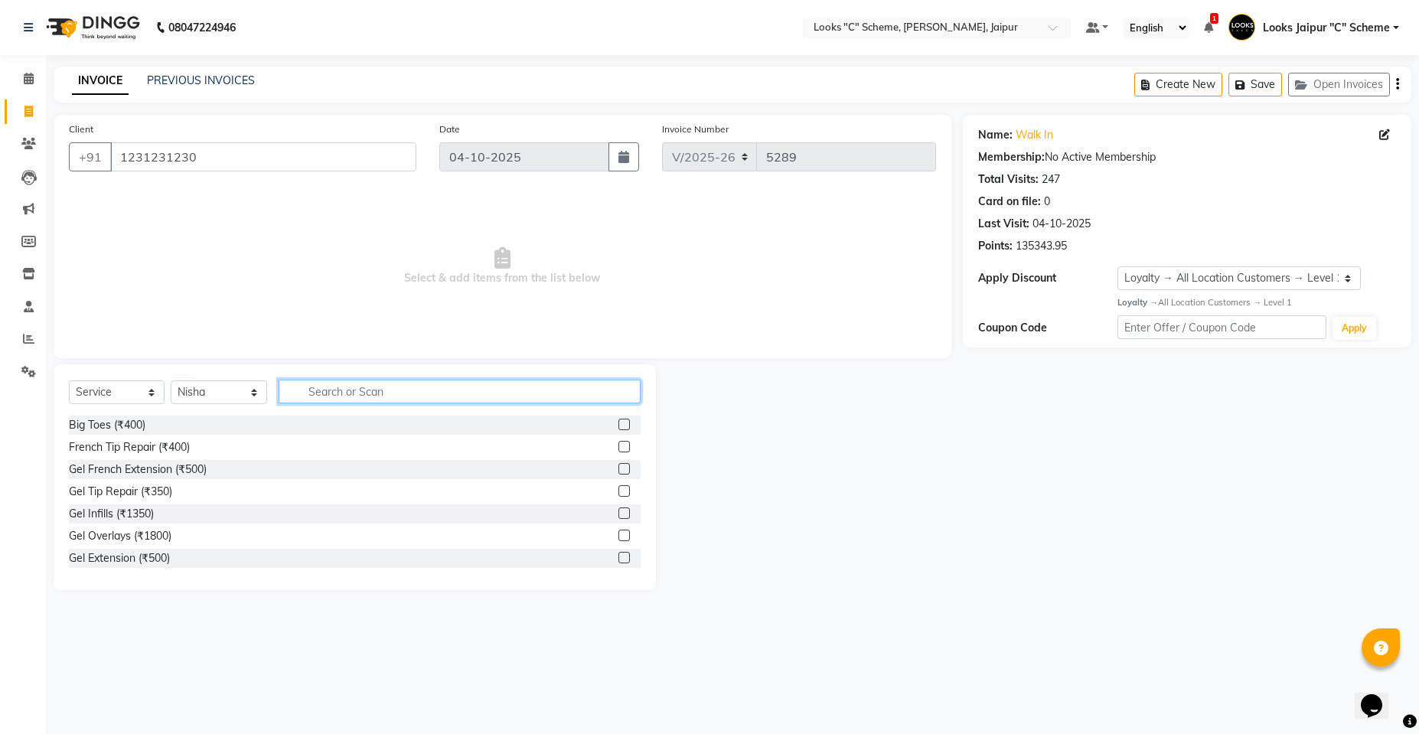
click at [305, 397] on input "text" at bounding box center [460, 392] width 362 height 24
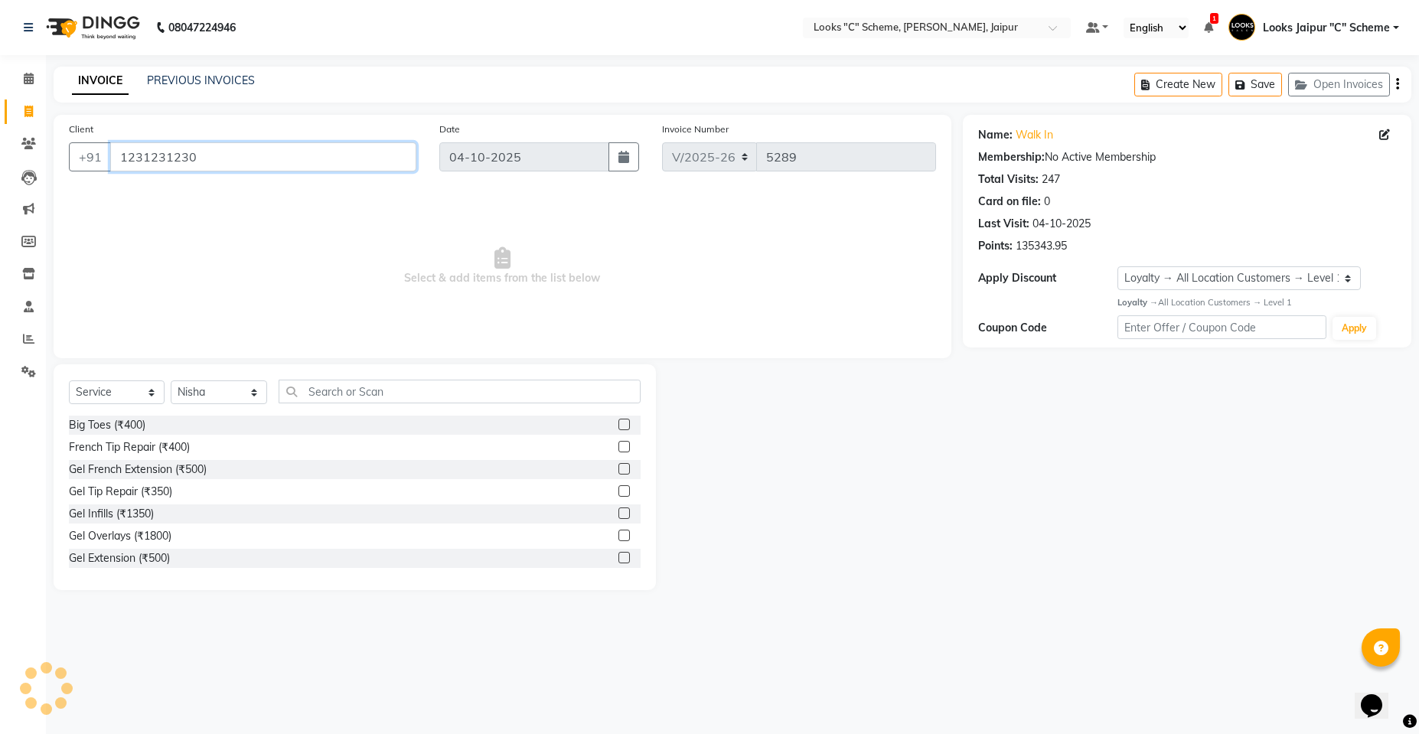
drag, startPoint x: 266, startPoint y: 151, endPoint x: 271, endPoint y: 170, distance: 19.7
click at [270, 155] on input "1231231230" at bounding box center [263, 156] width 306 height 29
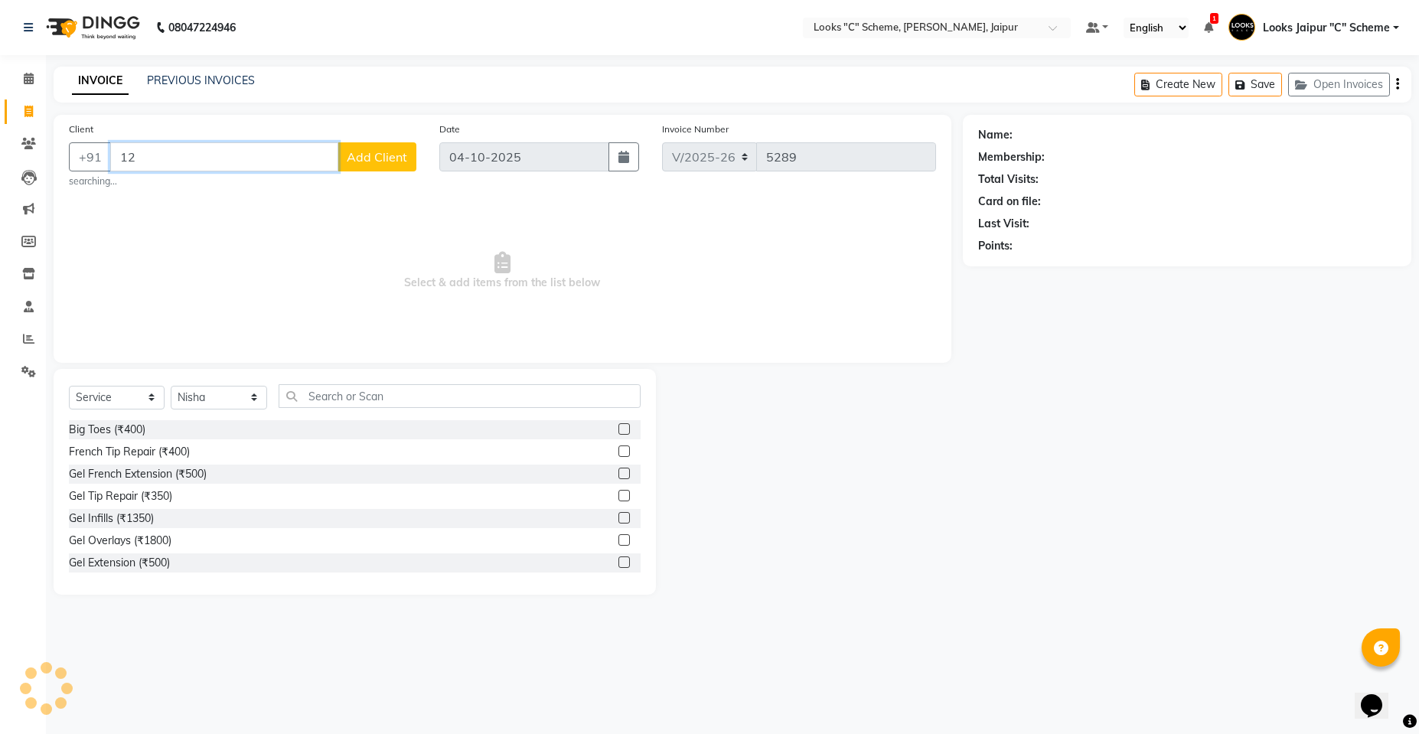
type input "1"
type input "9314964656"
click at [1040, 586] on div "Name: Membership: Total Visits: Card on file: Last Visit: Points:" at bounding box center [1193, 355] width 460 height 480
select select "1: Object"
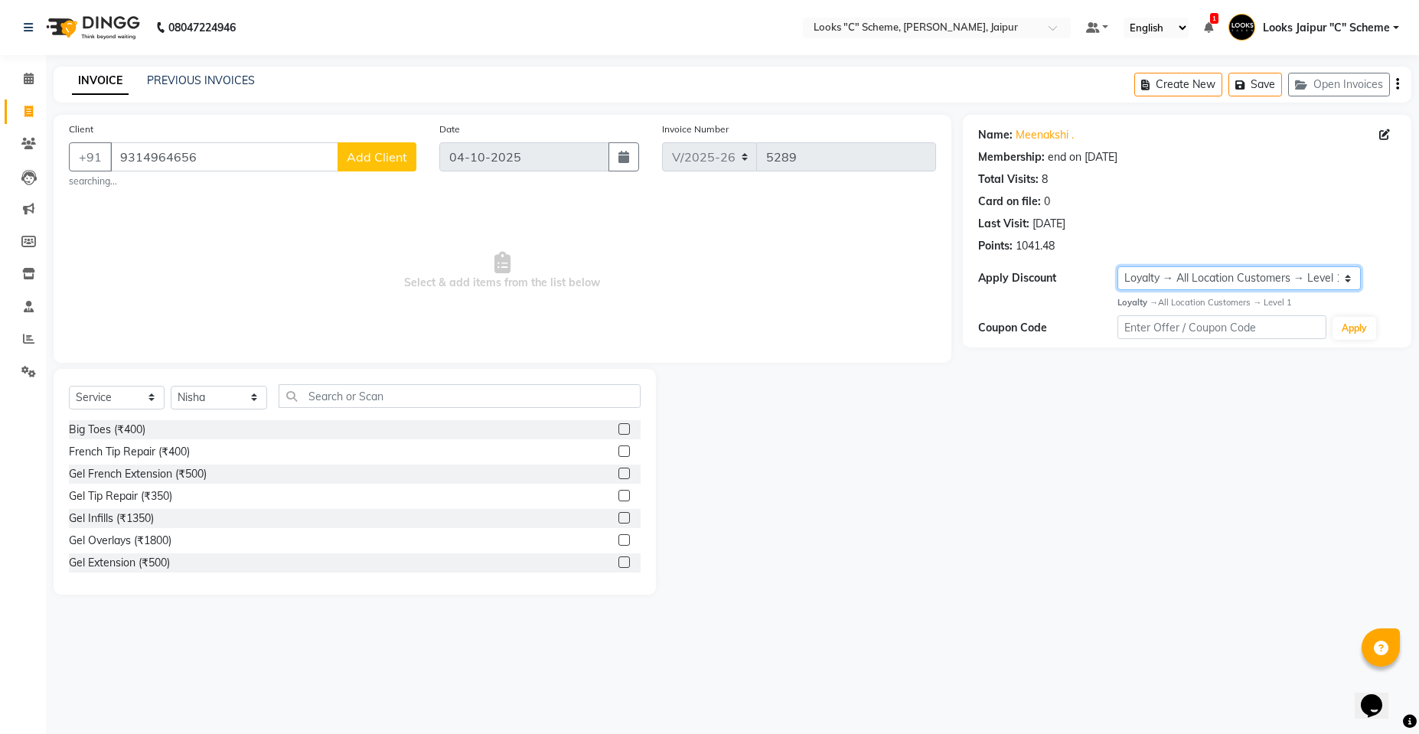
click at [1345, 276] on select "Select Membership → LSPL Membership@20% Loyalty → All Location Customers → Leve…" at bounding box center [1240, 278] width 244 height 24
click at [233, 397] on select "Select Stylist [PERSON_NAME] Akash_pdct [PERSON_NAME] [PERSON_NAME] Counter Sal…" at bounding box center [219, 398] width 96 height 24
click at [316, 267] on span "Select & add items from the list below" at bounding box center [502, 270] width 867 height 153
click at [255, 400] on select "Select Stylist [PERSON_NAME] Akash_pdct [PERSON_NAME] [PERSON_NAME] Counter Sal…" at bounding box center [219, 398] width 96 height 24
select select "61092"
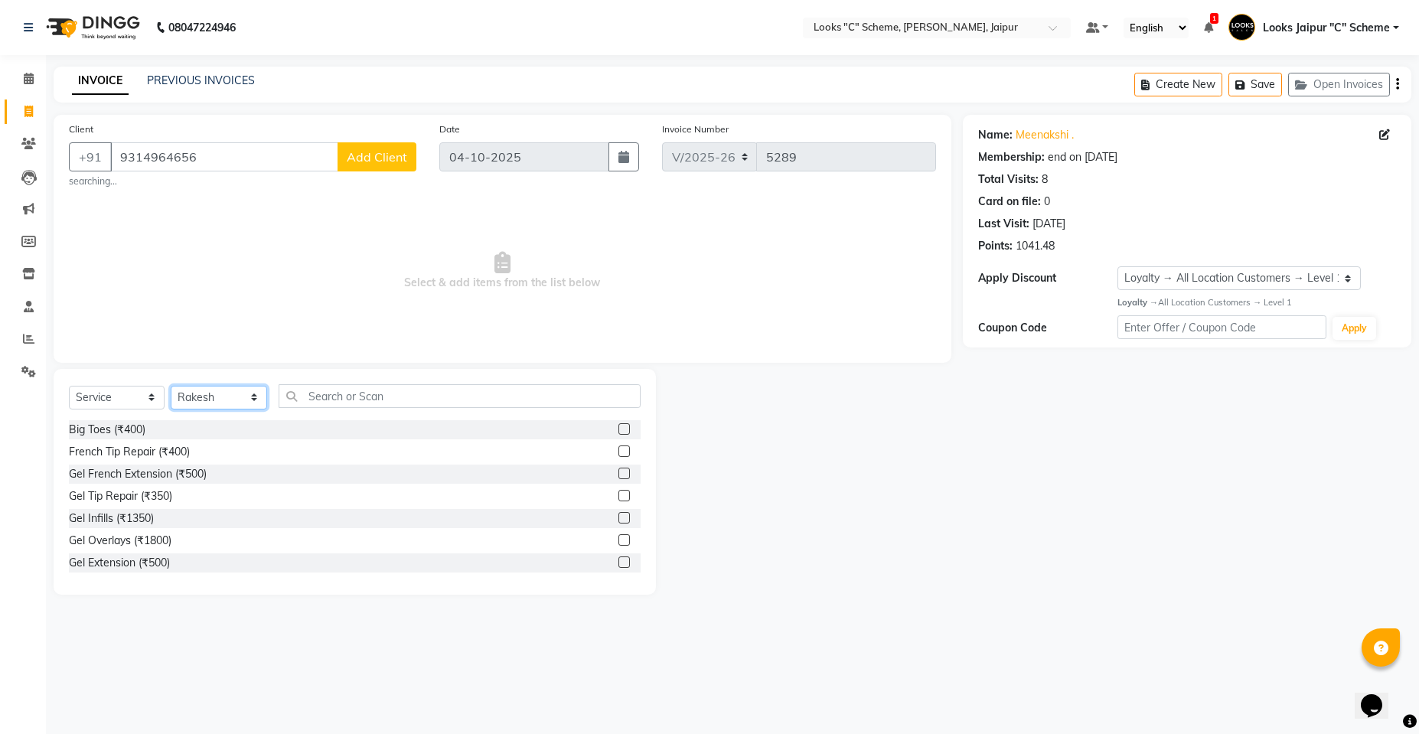
click at [171, 386] on select "Select Stylist [PERSON_NAME] Akash_pdct [PERSON_NAME] [PERSON_NAME] Counter Sal…" at bounding box center [219, 398] width 96 height 24
click at [380, 403] on input "text" at bounding box center [460, 396] width 362 height 24
type input "cut"
click at [619, 451] on div at bounding box center [630, 451] width 22 height 19
click at [619, 453] on label at bounding box center [624, 451] width 11 height 11
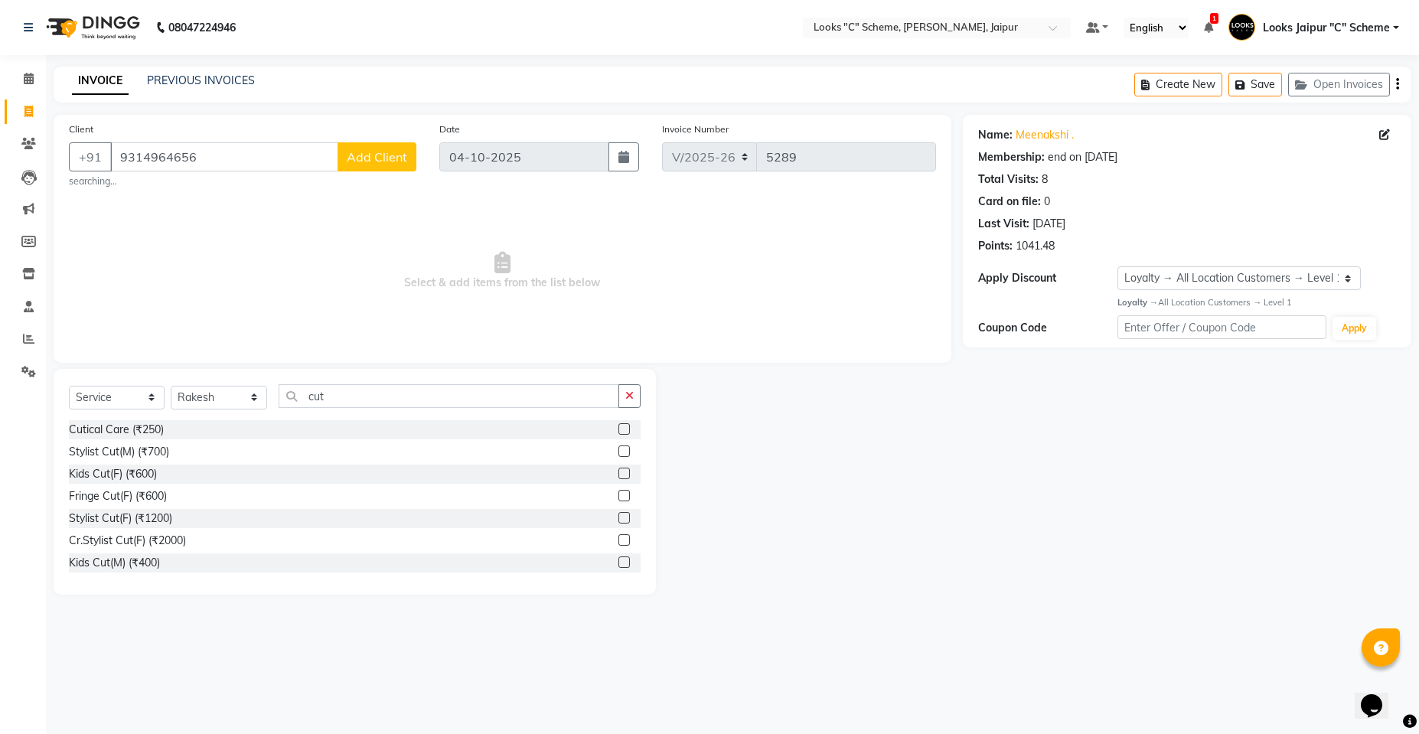
click at [619, 453] on input "checkbox" at bounding box center [624, 452] width 10 height 10
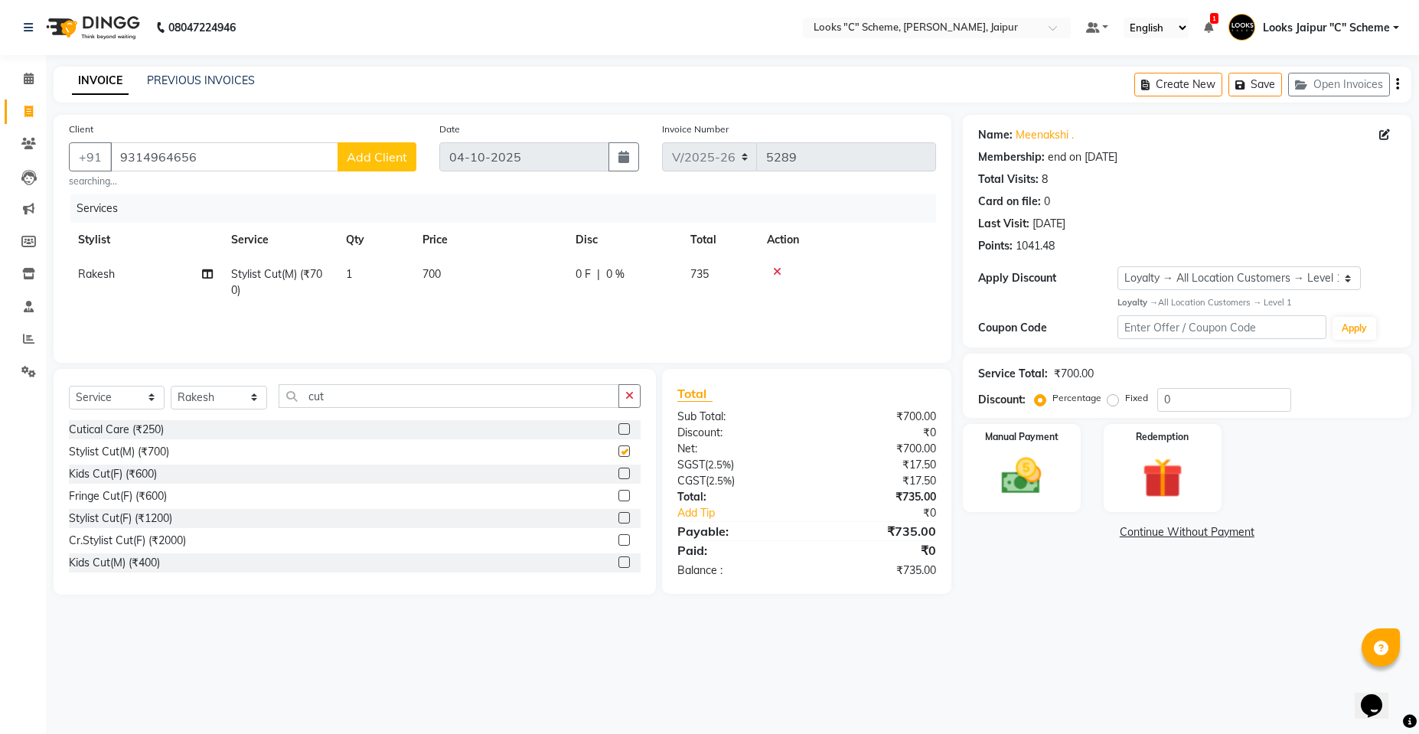
checkbox input "false"
click at [1043, 471] on img at bounding box center [1022, 476] width 68 height 48
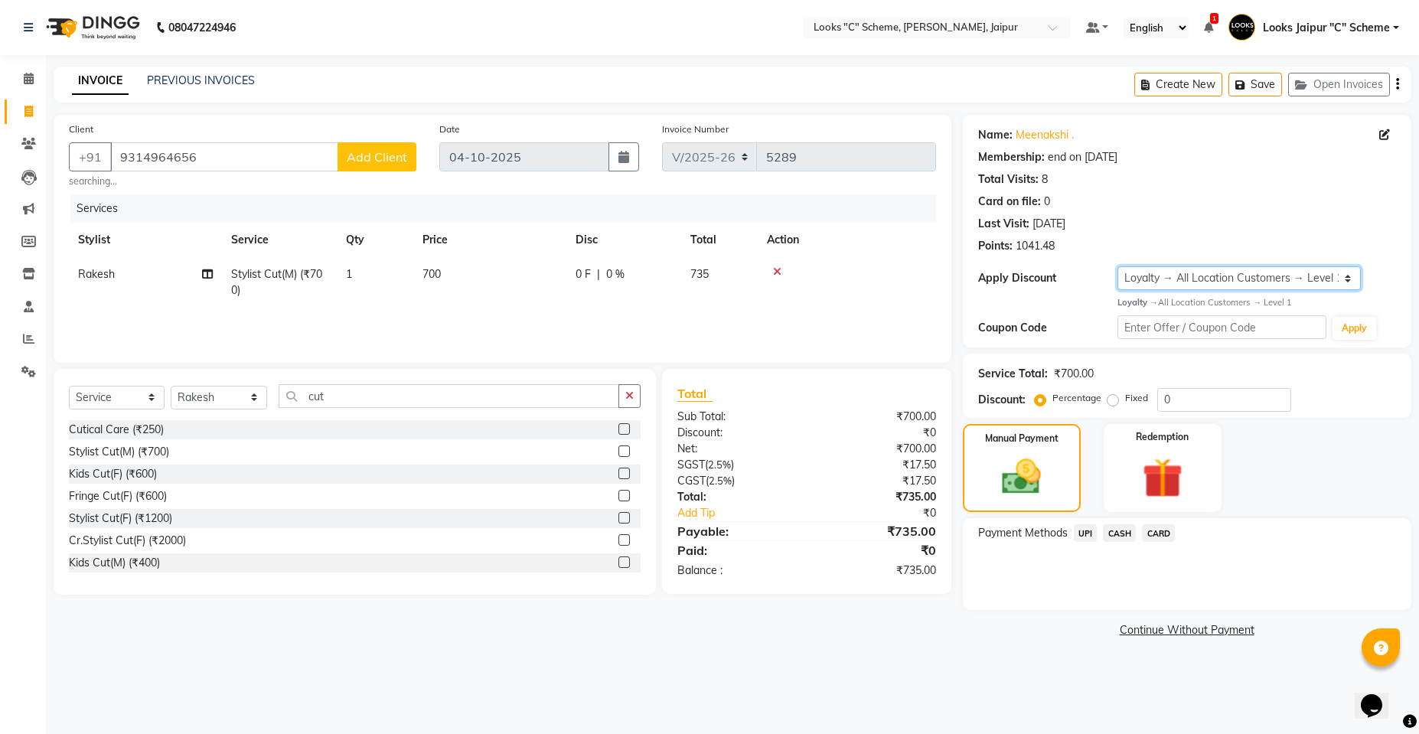
click at [1300, 281] on select "Select Membership → LSPL Membership@20% Loyalty → All Location Customers → Leve…" at bounding box center [1240, 278] width 244 height 24
select select "2: Object"
click at [1118, 266] on select "Select Membership → LSPL Membership@20% Loyalty → All Location Customers → Leve…" at bounding box center [1240, 278] width 244 height 24
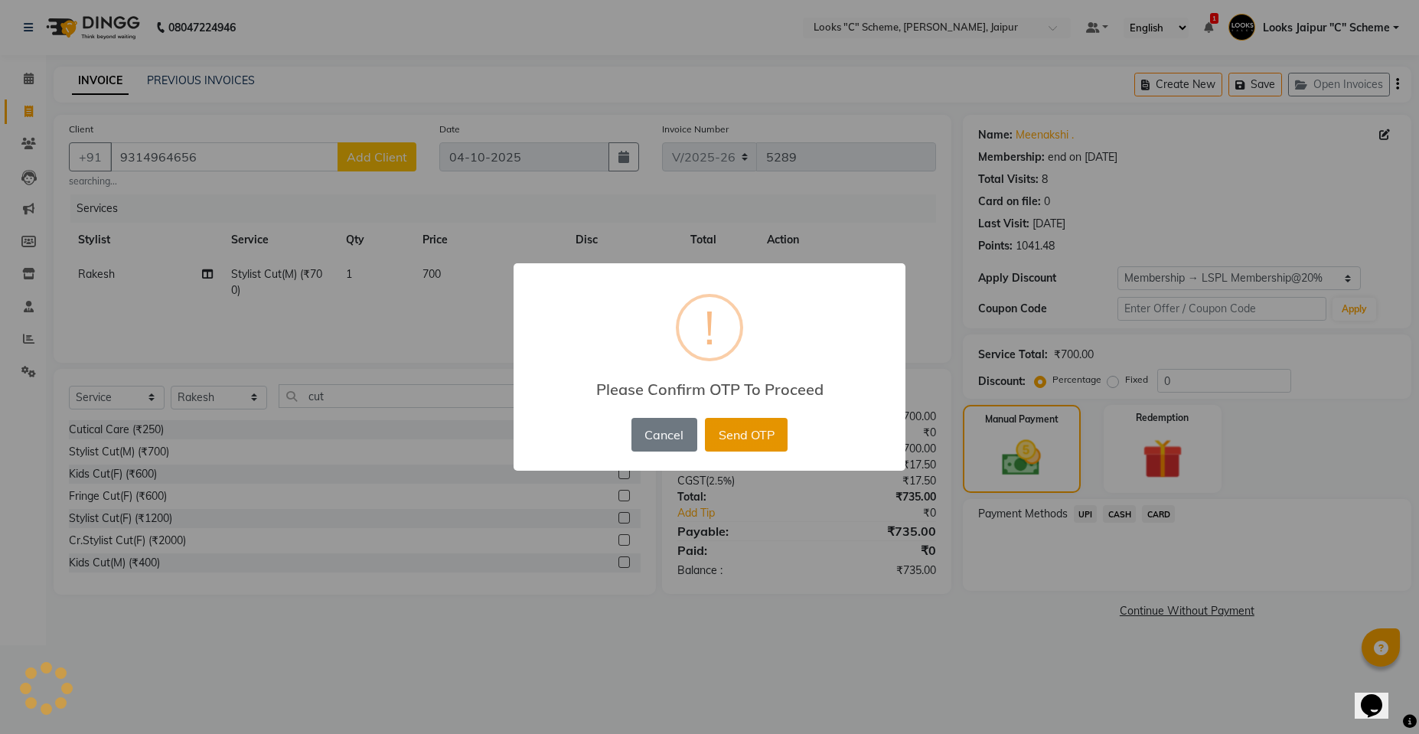
click at [729, 431] on button "Send OTP" at bounding box center [746, 435] width 83 height 34
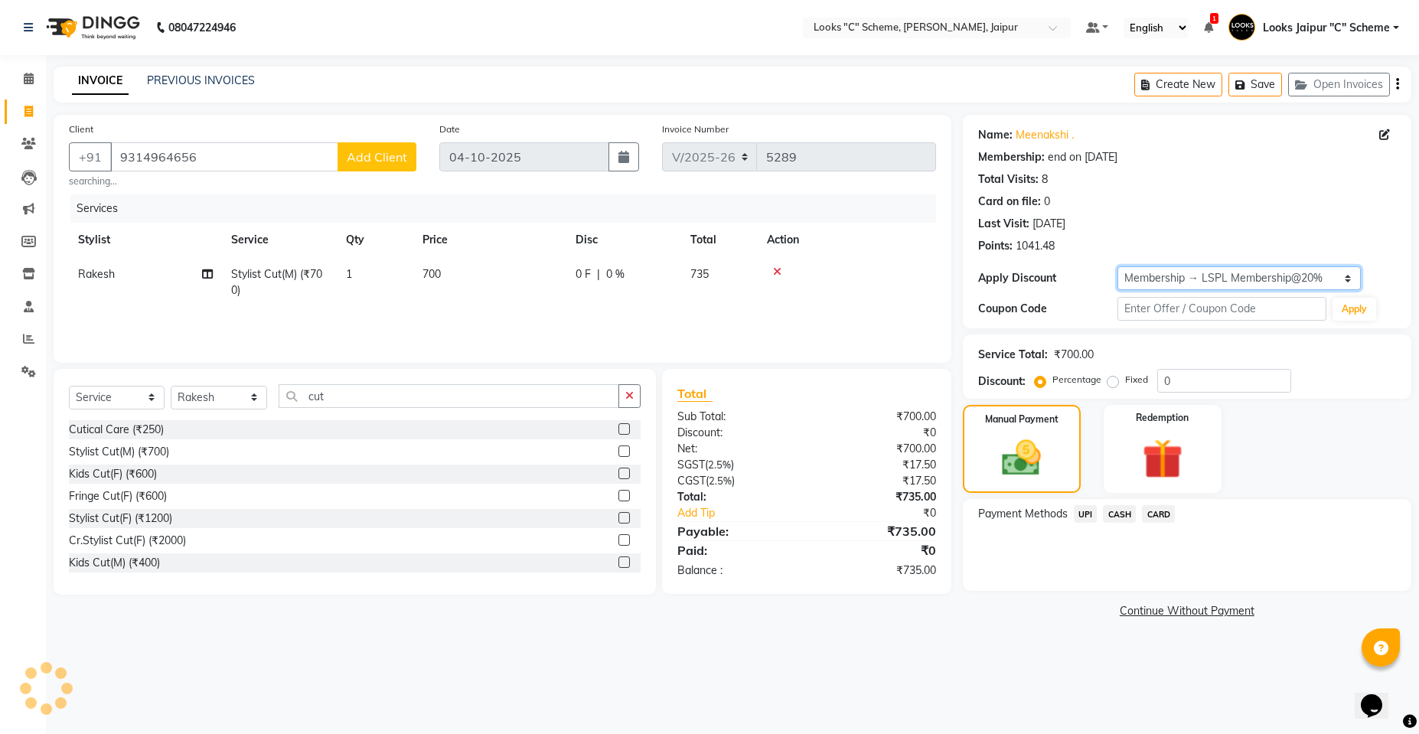
click at [1233, 271] on select "Select Membership → LSPL Membership@20% Loyalty → All Location Customers → Leve…" at bounding box center [1240, 278] width 244 height 24
click at [1118, 266] on select "Select Membership → LSPL Membership@20% Loyalty → All Location Customers → Leve…" at bounding box center [1240, 278] width 244 height 24
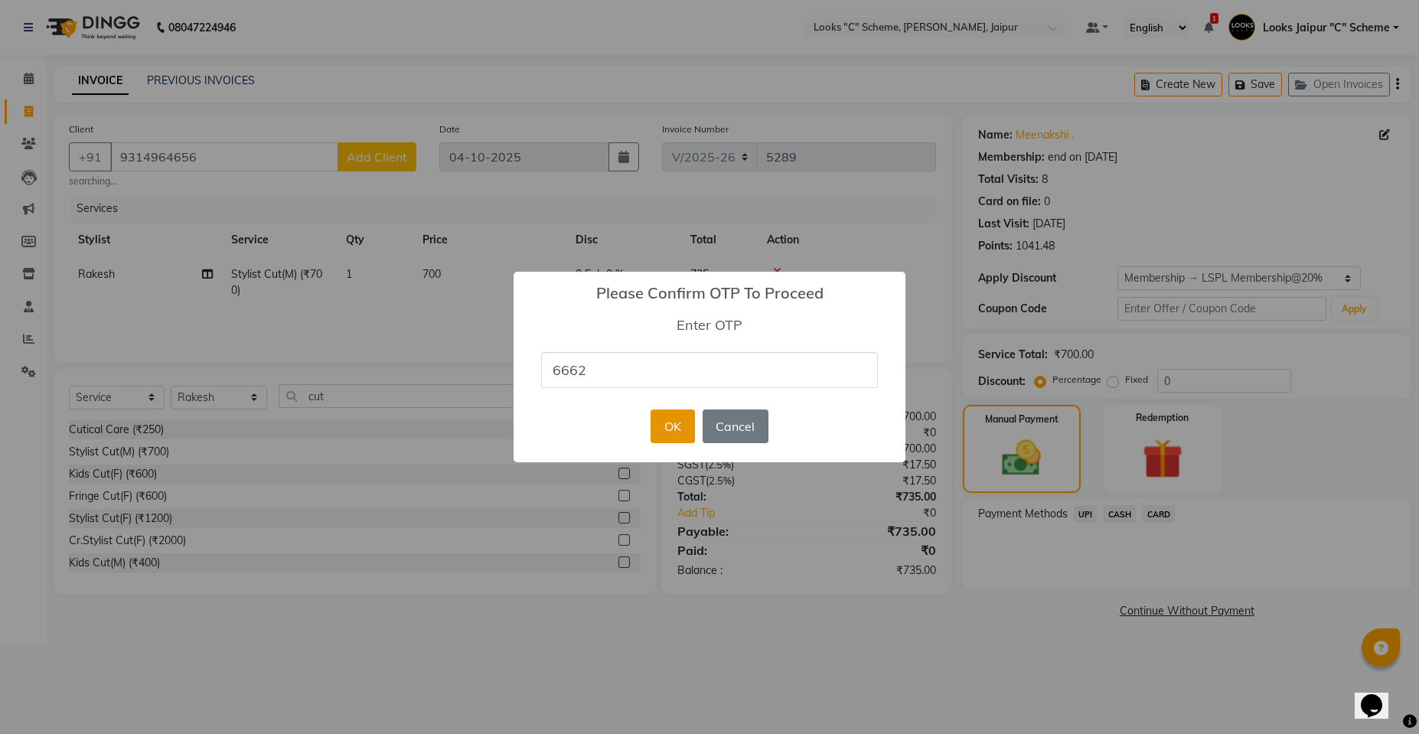
type input "6662"
click at [678, 425] on button "OK" at bounding box center [673, 427] width 44 height 34
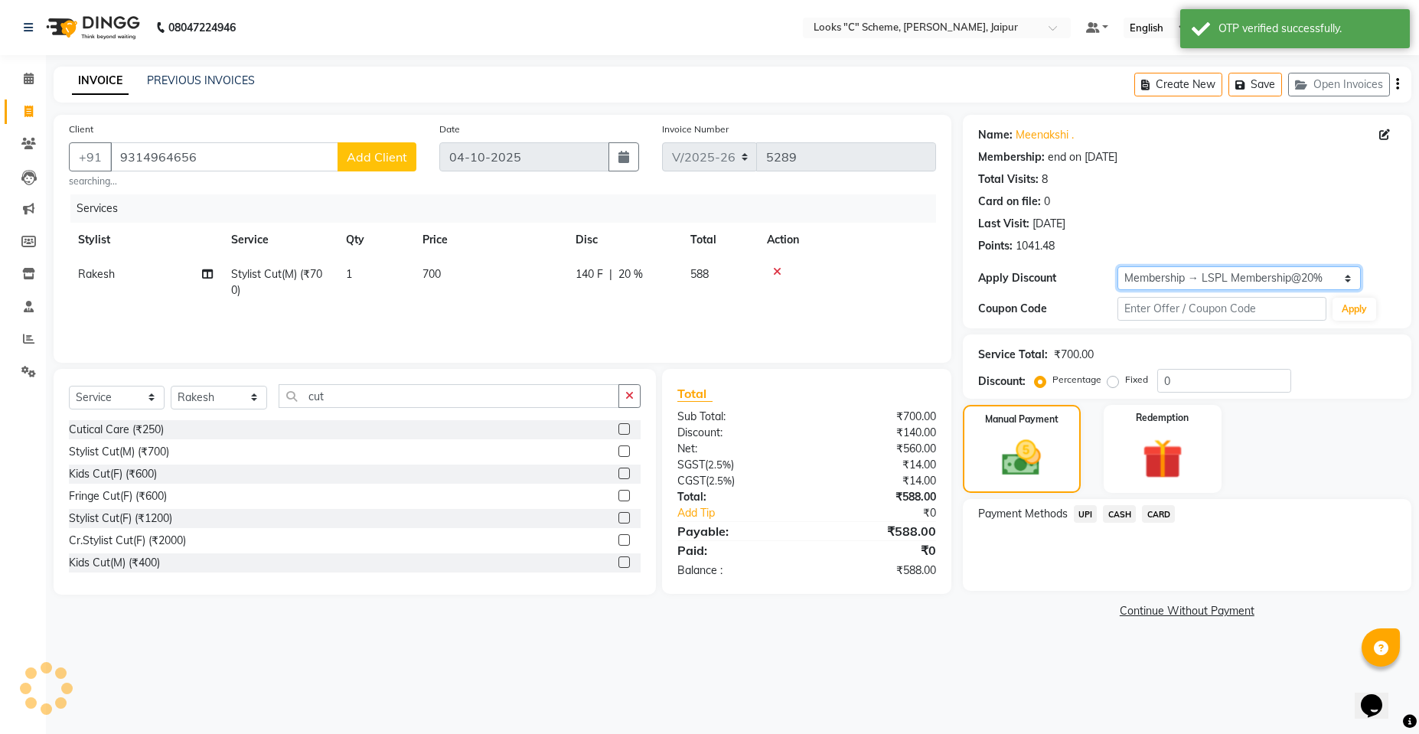
type input "20"
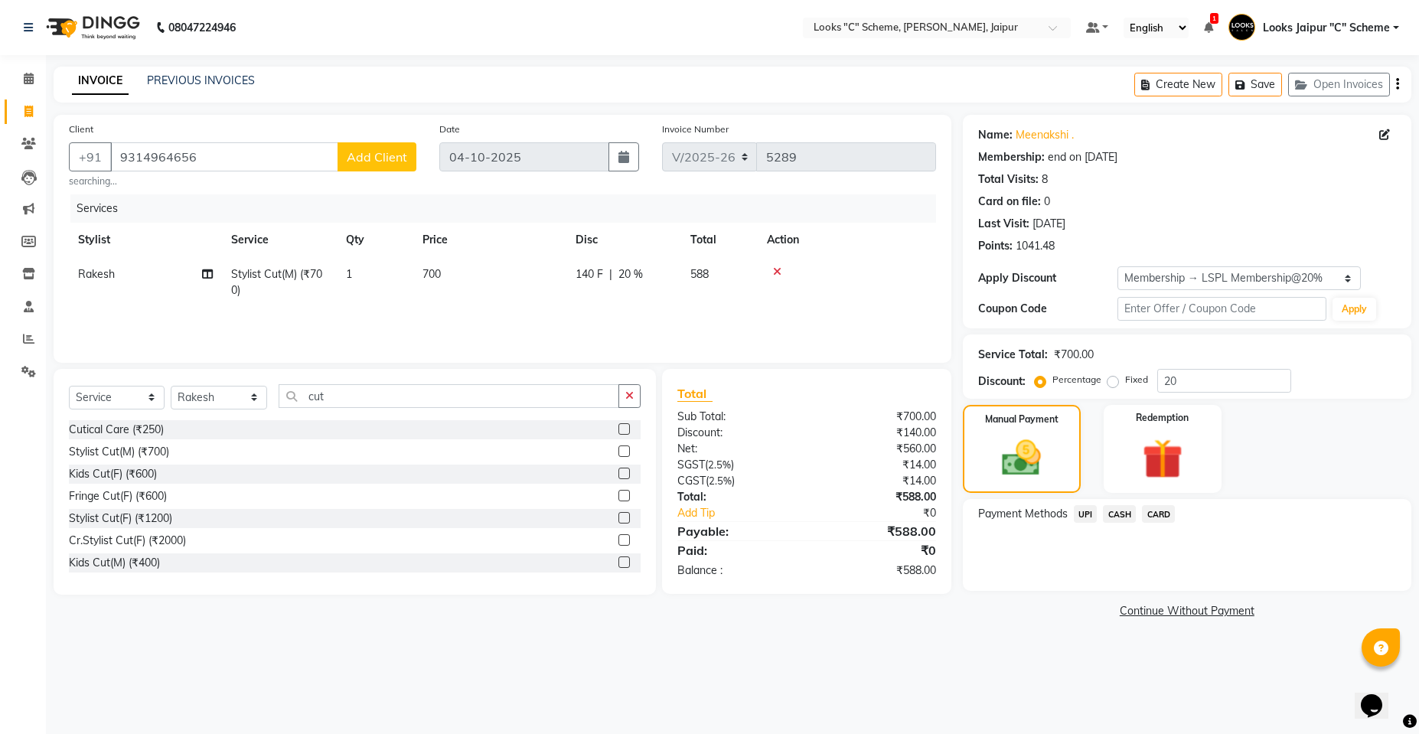
click at [1164, 514] on span "CARD" at bounding box center [1158, 514] width 33 height 18
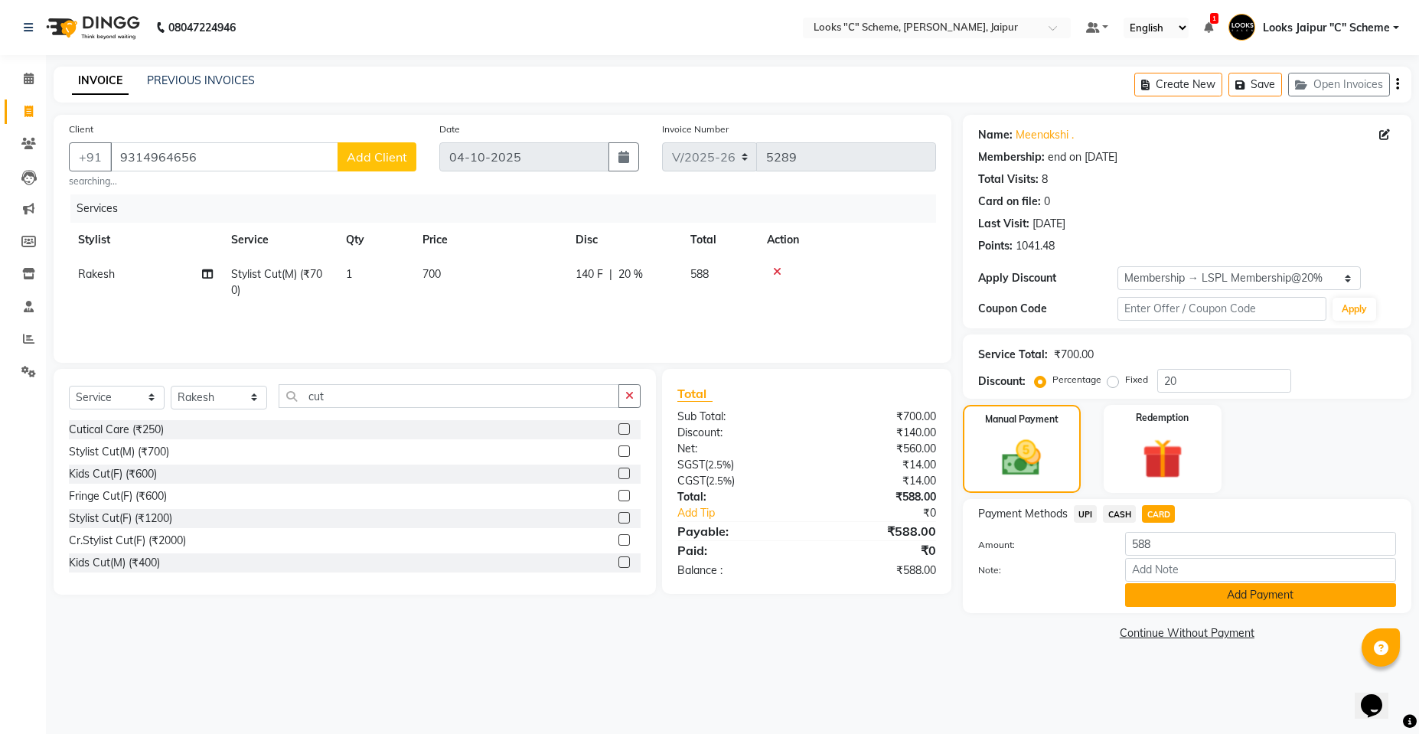
click at [1207, 597] on button "Add Payment" at bounding box center [1260, 595] width 271 height 24
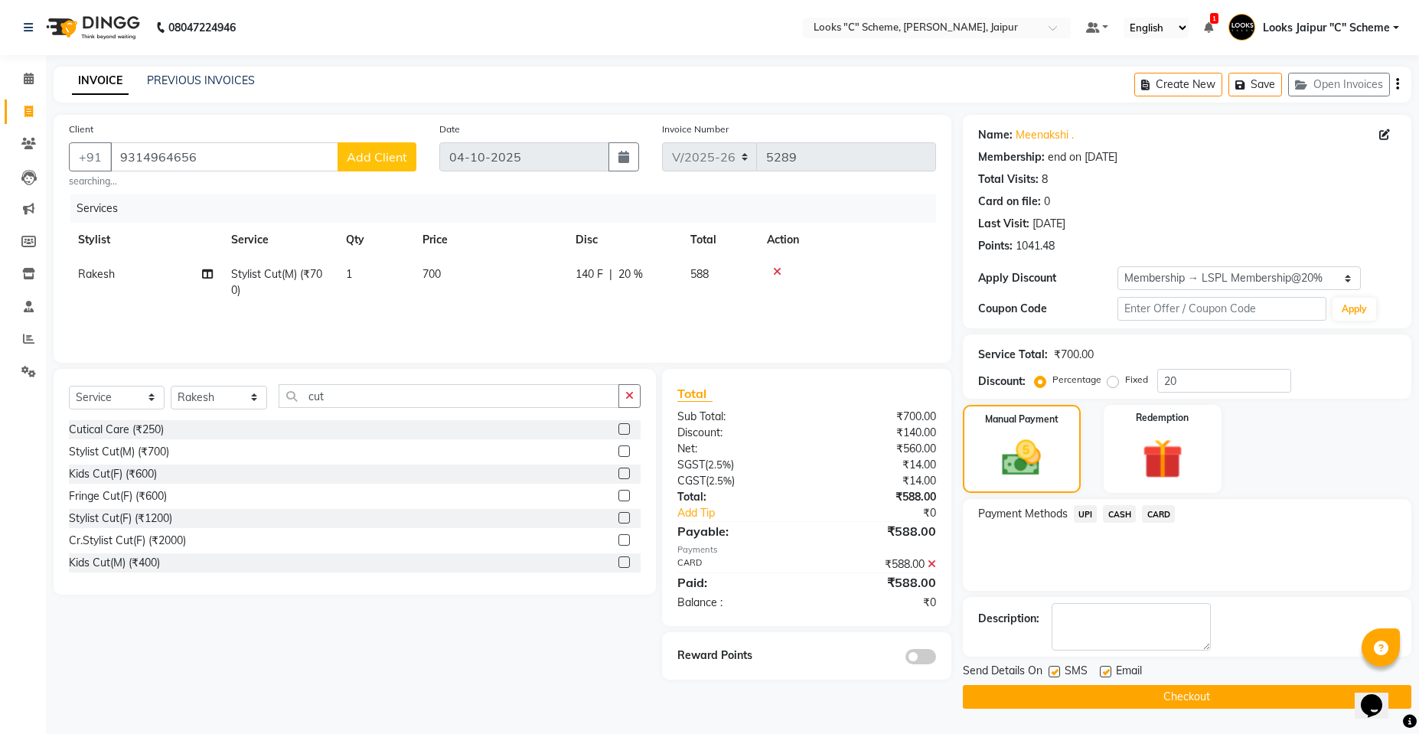
click at [1164, 700] on button "Checkout" at bounding box center [1187, 697] width 449 height 24
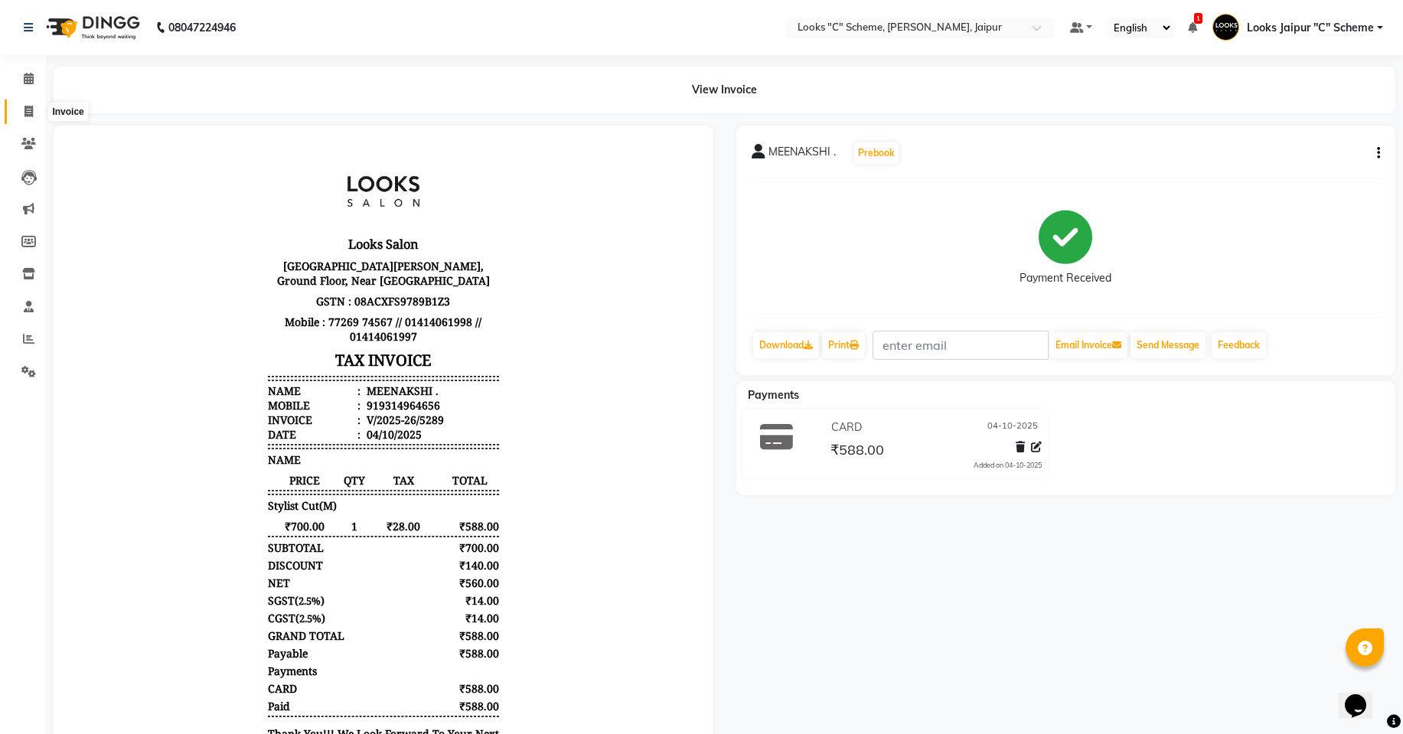
click at [23, 113] on span at bounding box center [28, 112] width 27 height 18
select select "service"
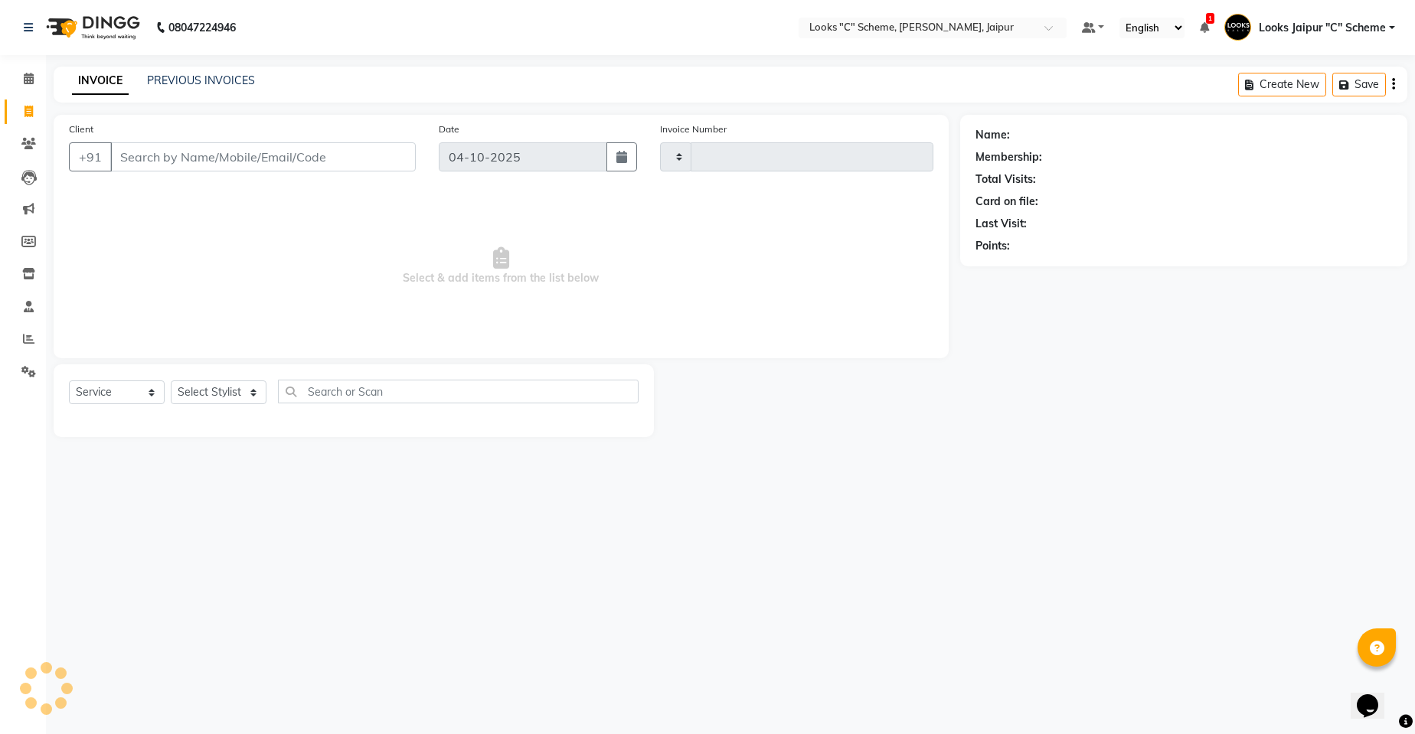
click at [163, 158] on input "Client" at bounding box center [262, 156] width 305 height 29
type input "5290"
select select "4315"
drag, startPoint x: 292, startPoint y: 153, endPoint x: 301, endPoint y: 161, distance: 12.0
click at [299, 156] on input "Client" at bounding box center [262, 156] width 305 height 29
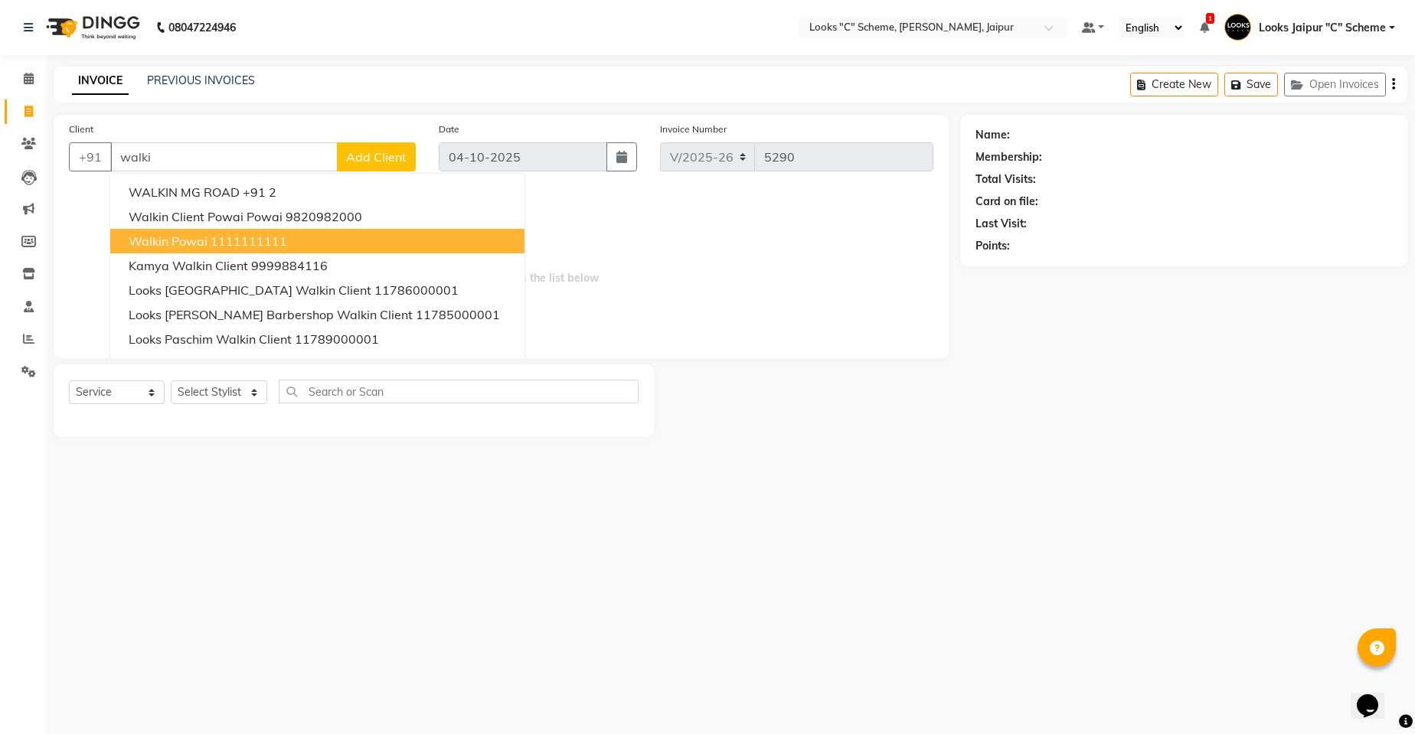
drag, startPoint x: 196, startPoint y: 239, endPoint x: 194, endPoint y: 230, distance: 9.5
click at [194, 240] on span "Walkin Powai" at bounding box center [168, 240] width 79 height 15
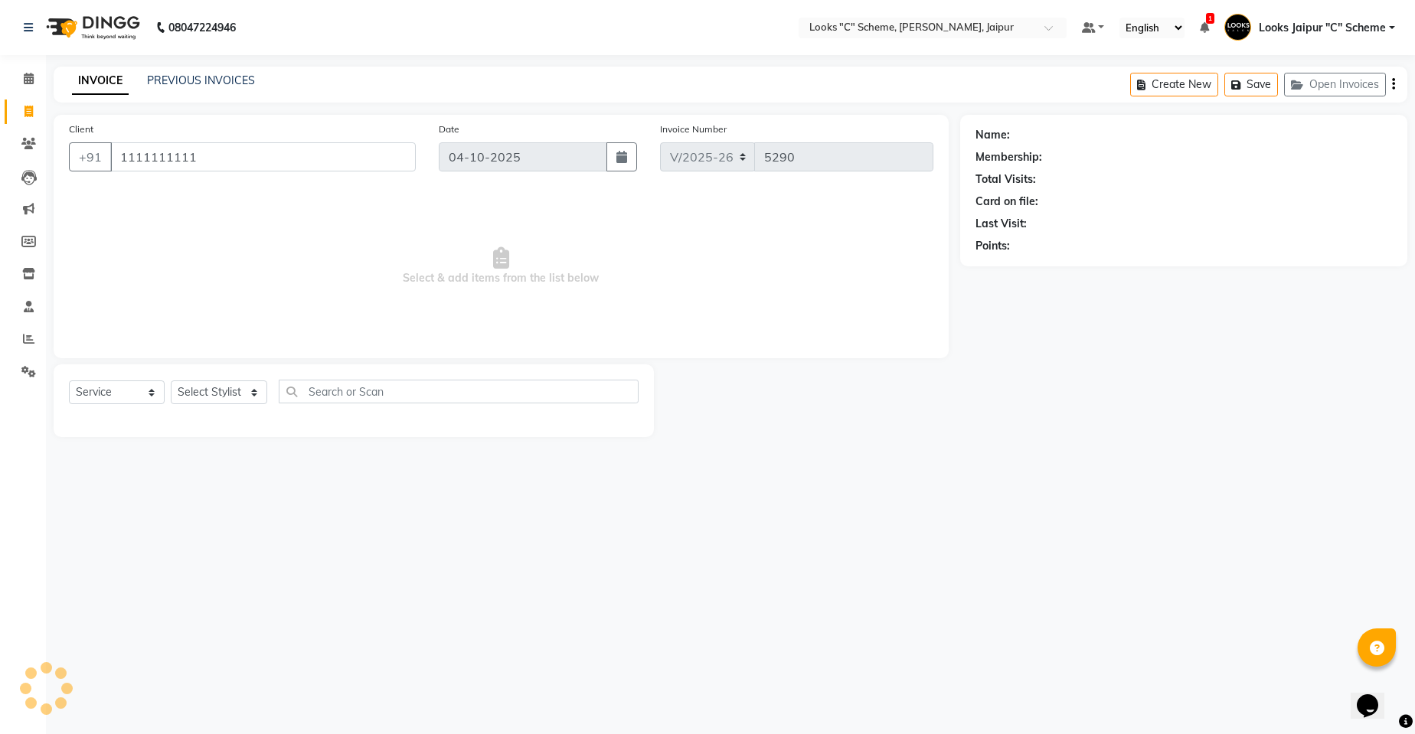
type input "1111111111"
drag, startPoint x: 219, startPoint y: 391, endPoint x: 223, endPoint y: 384, distance: 8.6
click at [219, 390] on select "Select Stylist [PERSON_NAME] Akash_pdct [PERSON_NAME] [PERSON_NAME] Counter Sal…" at bounding box center [219, 392] width 96 height 24
select select "61093"
click at [171, 380] on select "Select Stylist [PERSON_NAME] Akash_pdct [PERSON_NAME] [PERSON_NAME] Counter Sal…" at bounding box center [219, 392] width 96 height 24
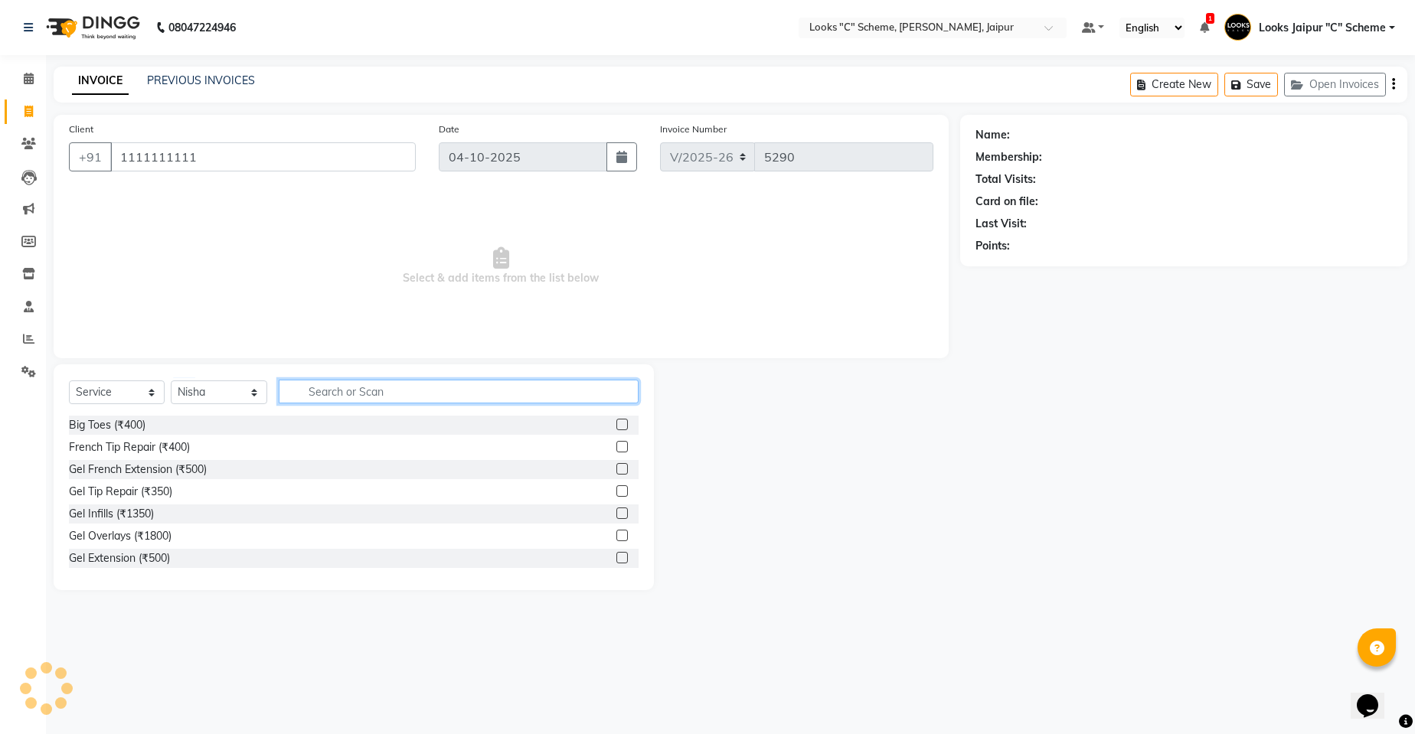
drag, startPoint x: 376, startPoint y: 385, endPoint x: 388, endPoint y: 397, distance: 17.3
click at [377, 385] on input "text" at bounding box center [459, 392] width 361 height 24
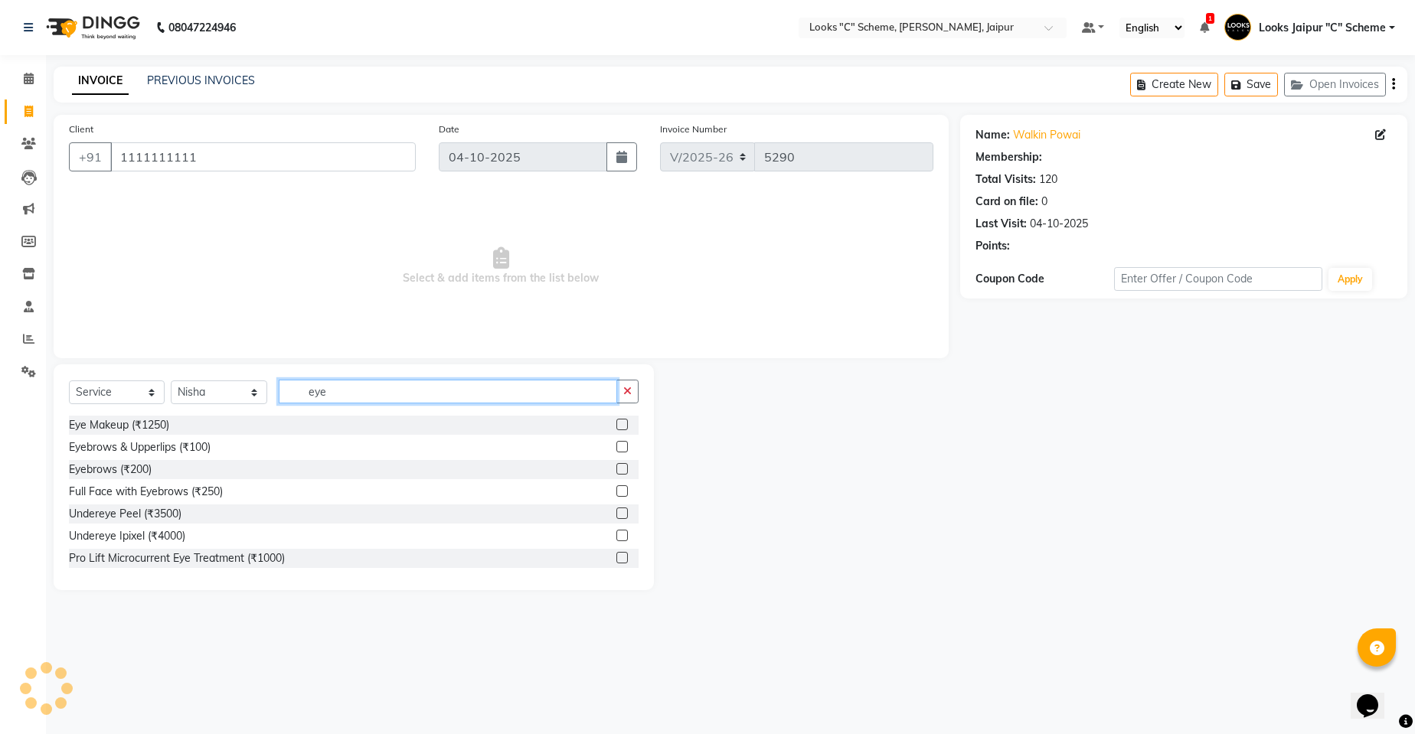
type input "eye"
click at [616, 465] on label at bounding box center [621, 468] width 11 height 11
click at [616, 465] on input "checkbox" at bounding box center [621, 470] width 10 height 10
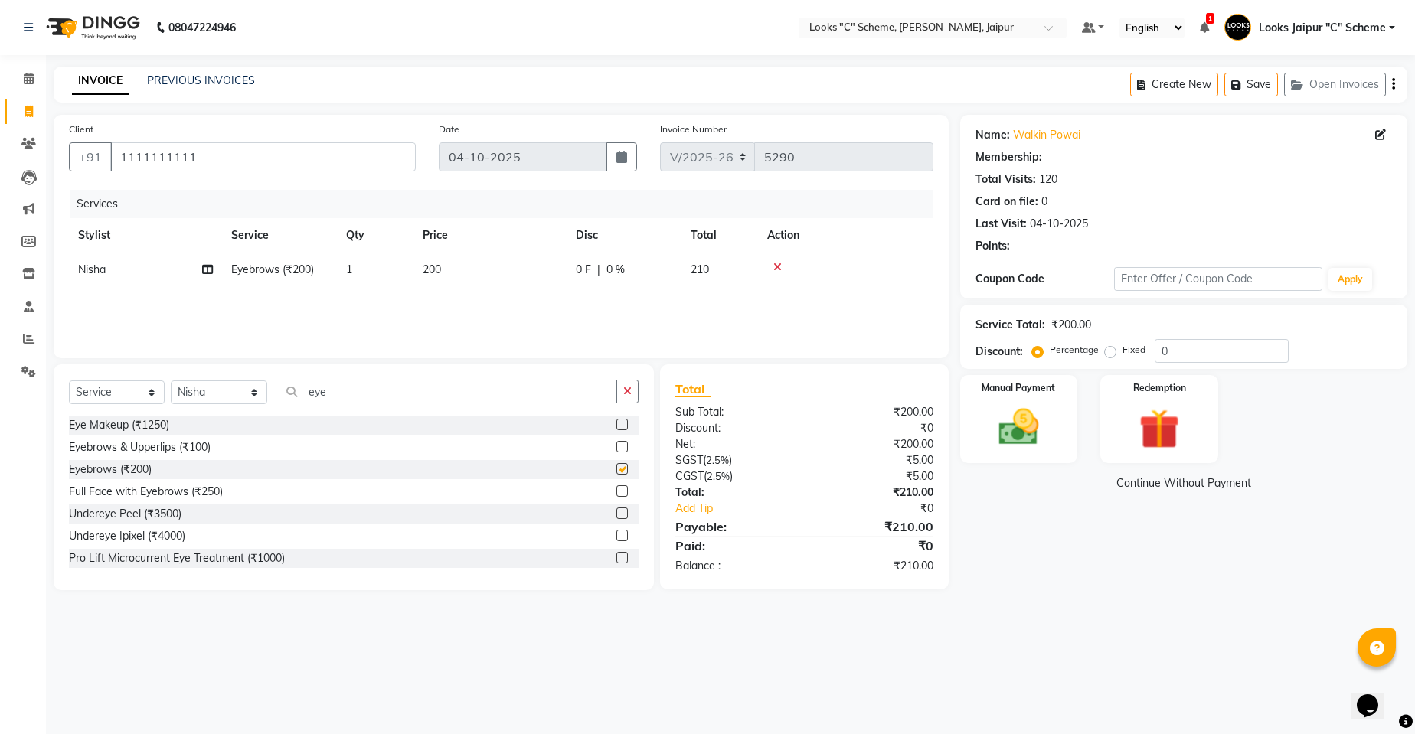
checkbox input "false"
select select "1: Object"
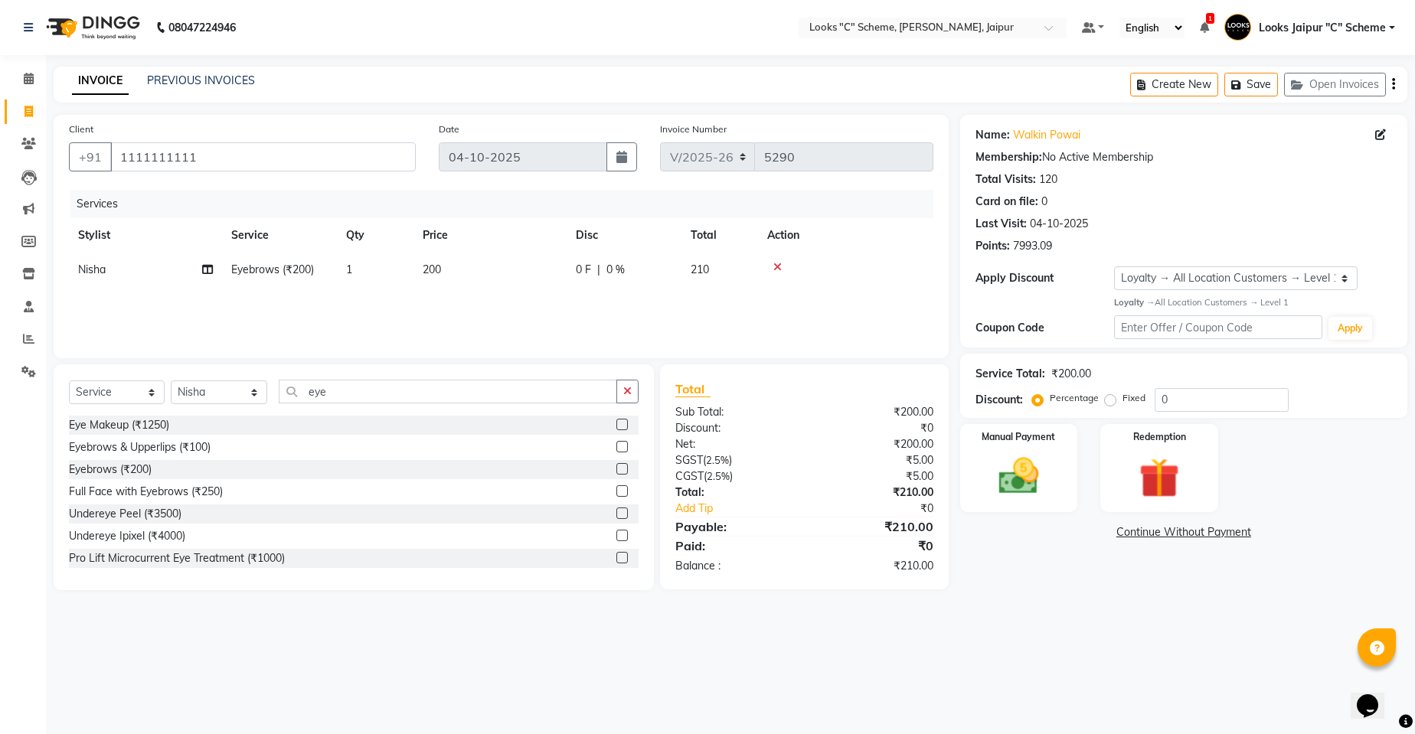
drag, startPoint x: 476, startPoint y: 252, endPoint x: 485, endPoint y: 262, distance: 13.0
click at [478, 252] on th "Price" at bounding box center [489, 235] width 153 height 34
click at [508, 273] on td "200" at bounding box center [489, 270] width 153 height 34
select select "61093"
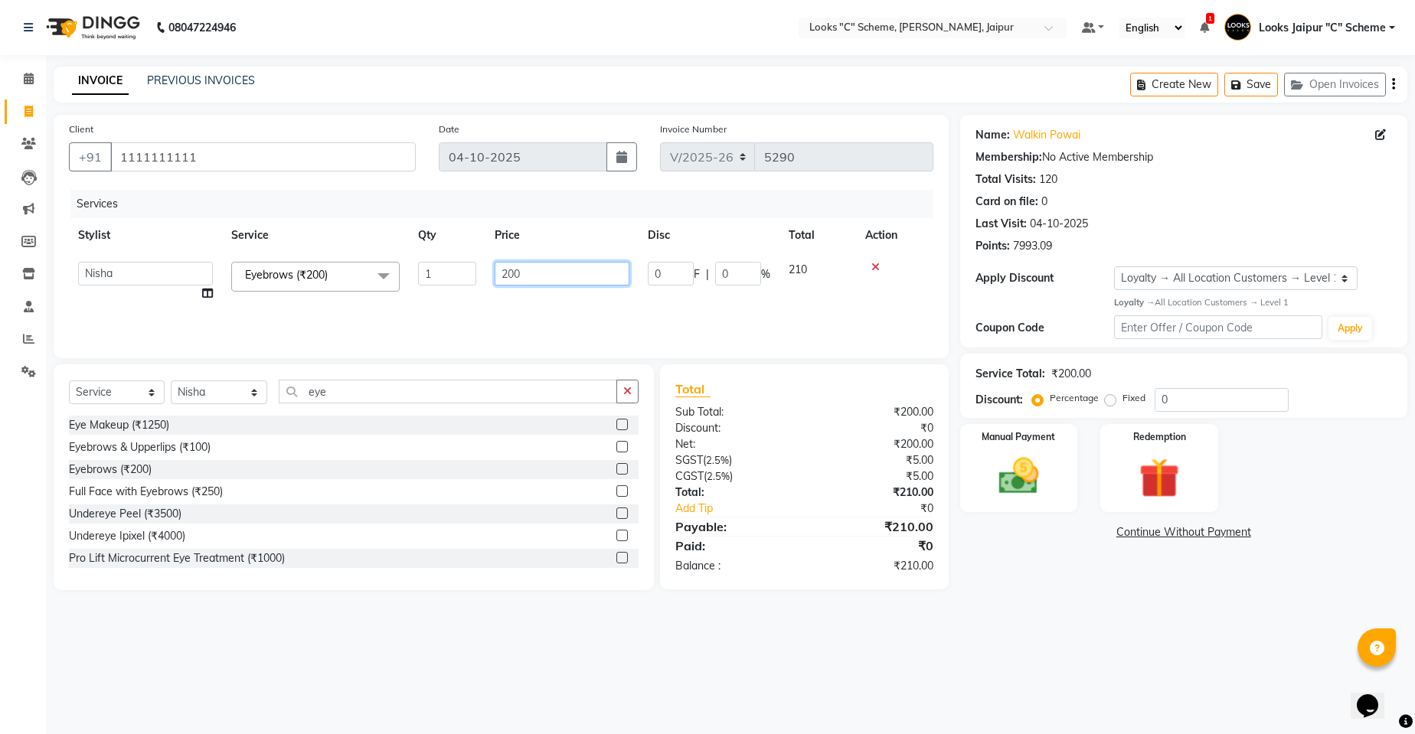
click at [537, 276] on input "200" at bounding box center [562, 274] width 135 height 24
type input "2"
type input "200"
click at [1026, 462] on img at bounding box center [1019, 476] width 68 height 48
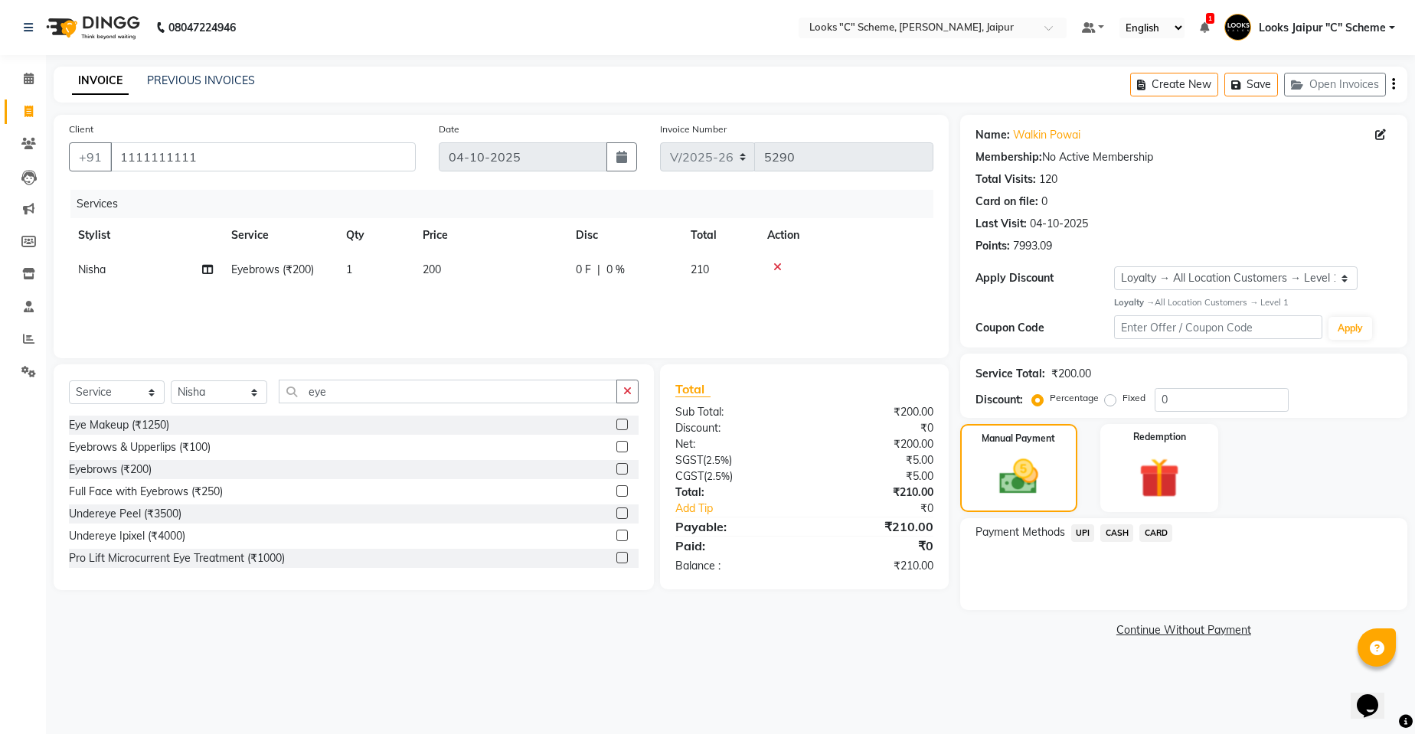
click at [1080, 534] on span "UPI" at bounding box center [1083, 533] width 24 height 18
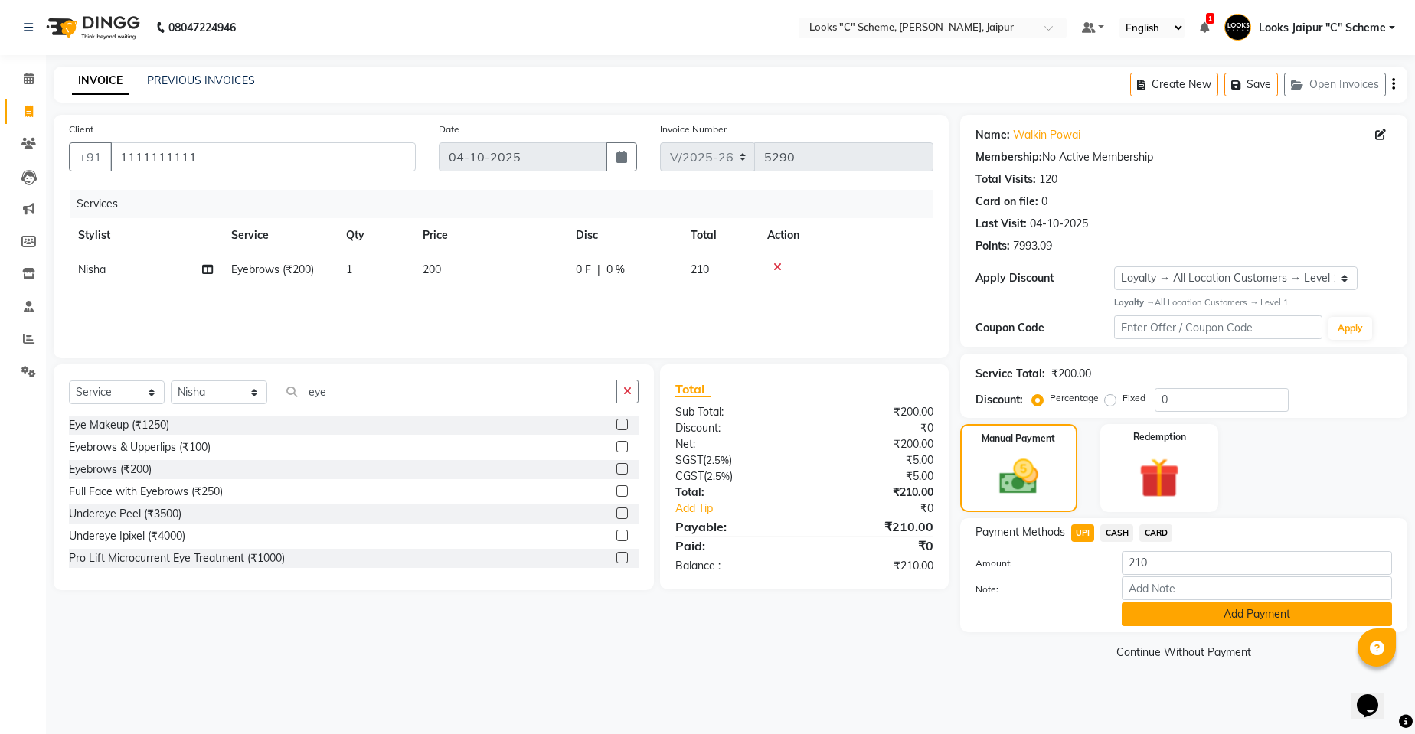
click at [1181, 619] on button "Add Payment" at bounding box center [1257, 615] width 270 height 24
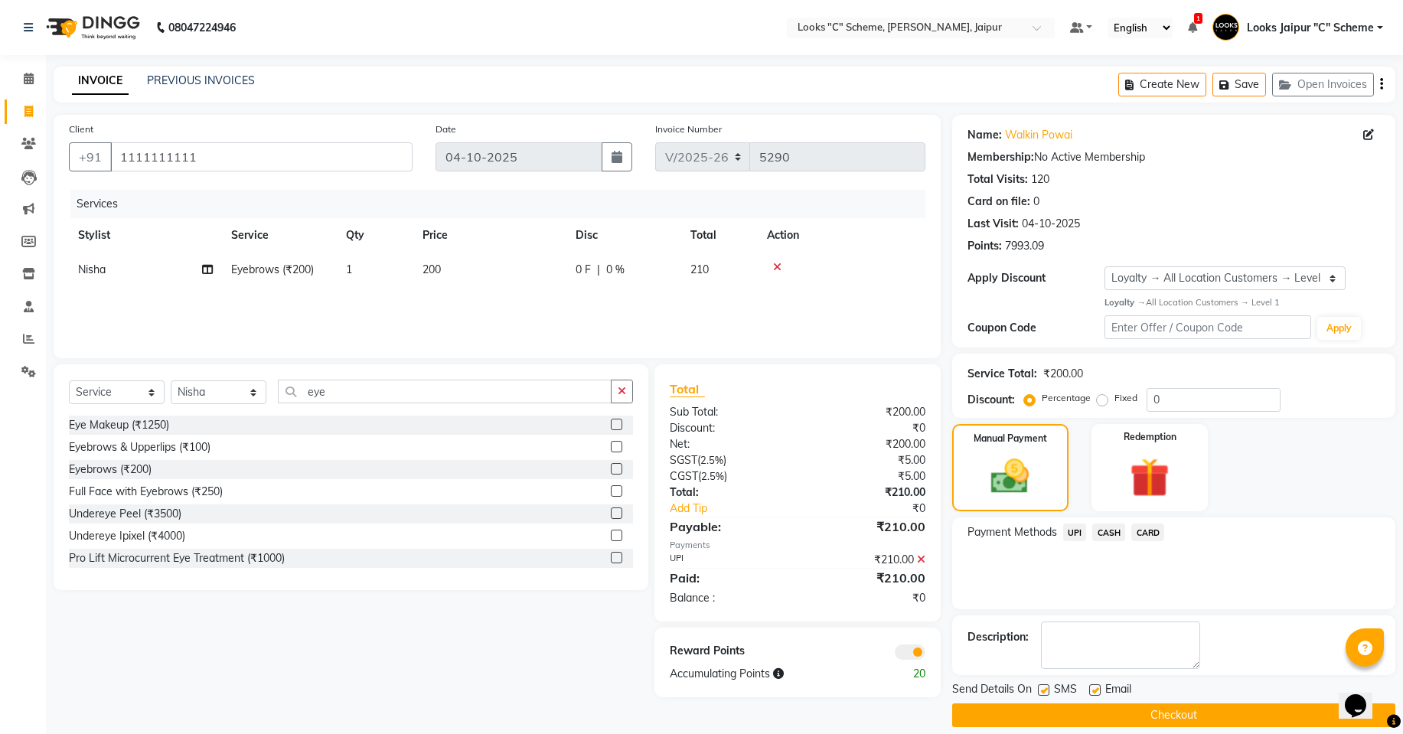
click at [1203, 722] on button "Checkout" at bounding box center [1173, 716] width 443 height 24
